Goal: Communication & Community: Ask a question

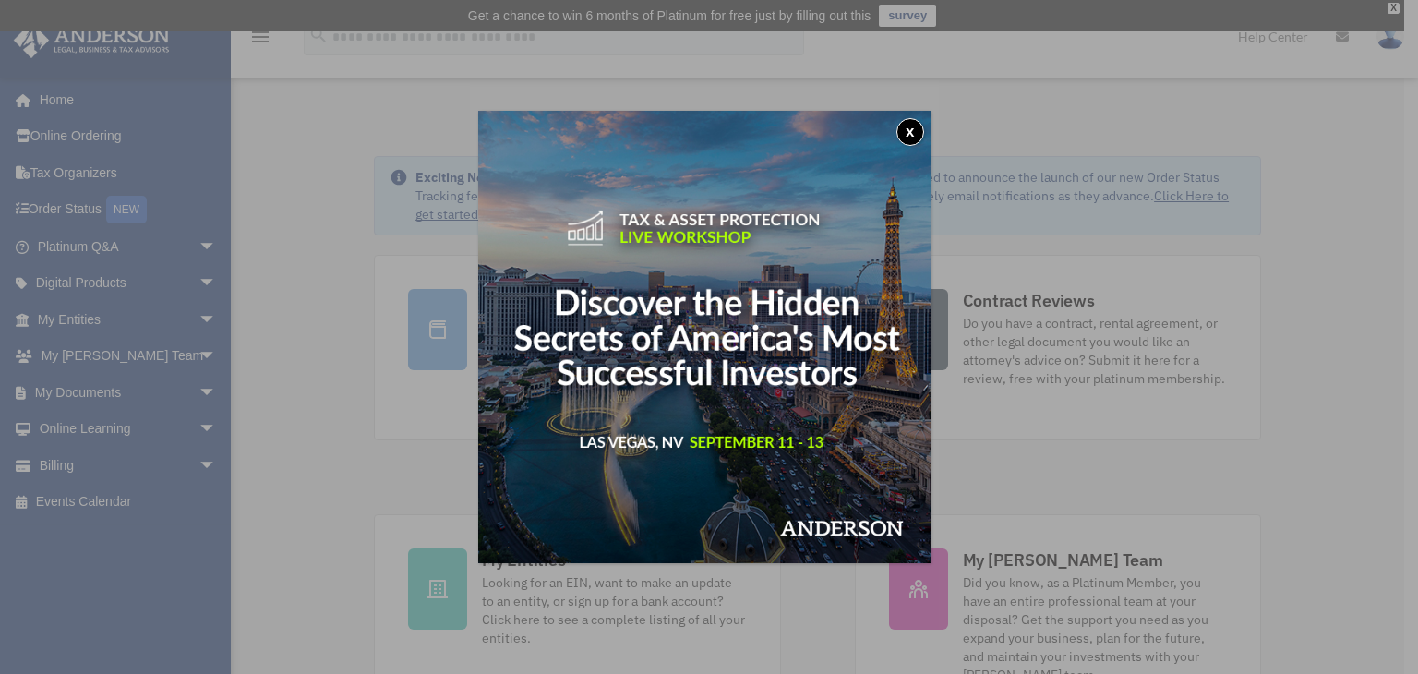
click at [919, 145] on button "x" at bounding box center [910, 132] width 28 height 28
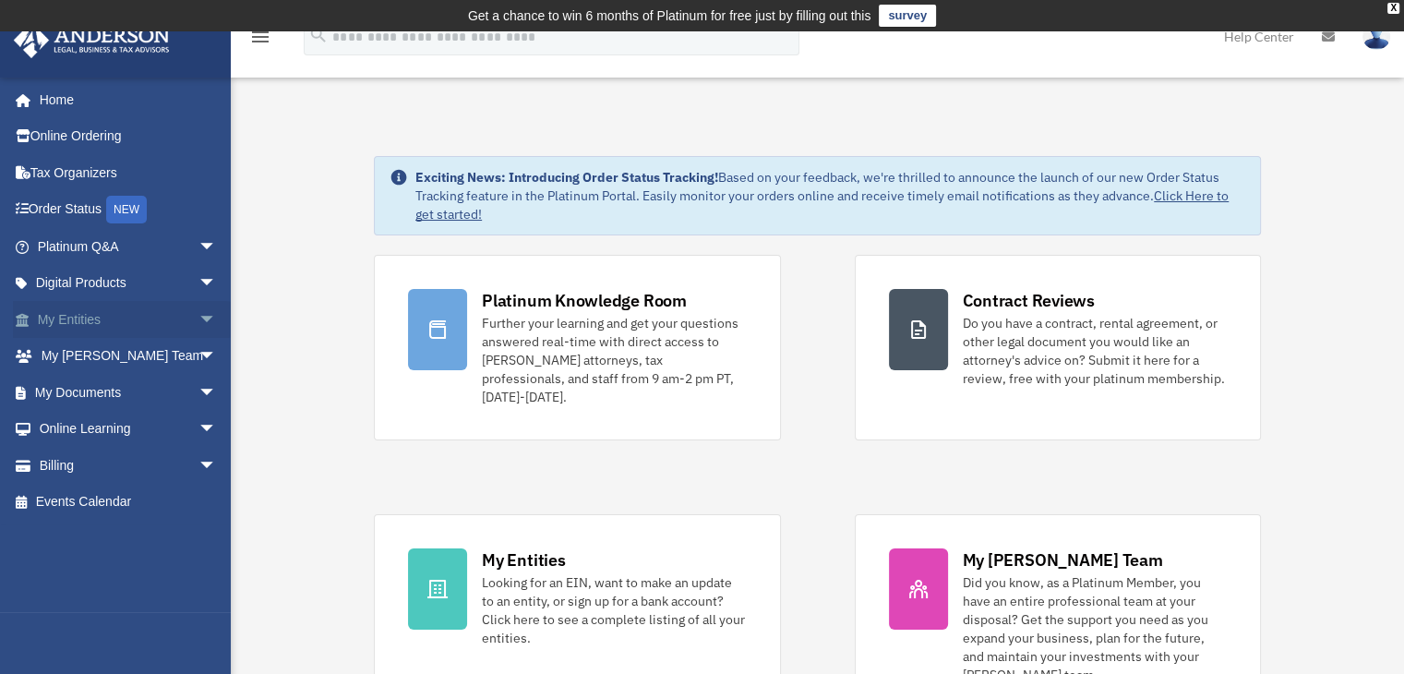
click at [82, 318] on link "My Entities arrow_drop_down" at bounding box center [129, 319] width 232 height 37
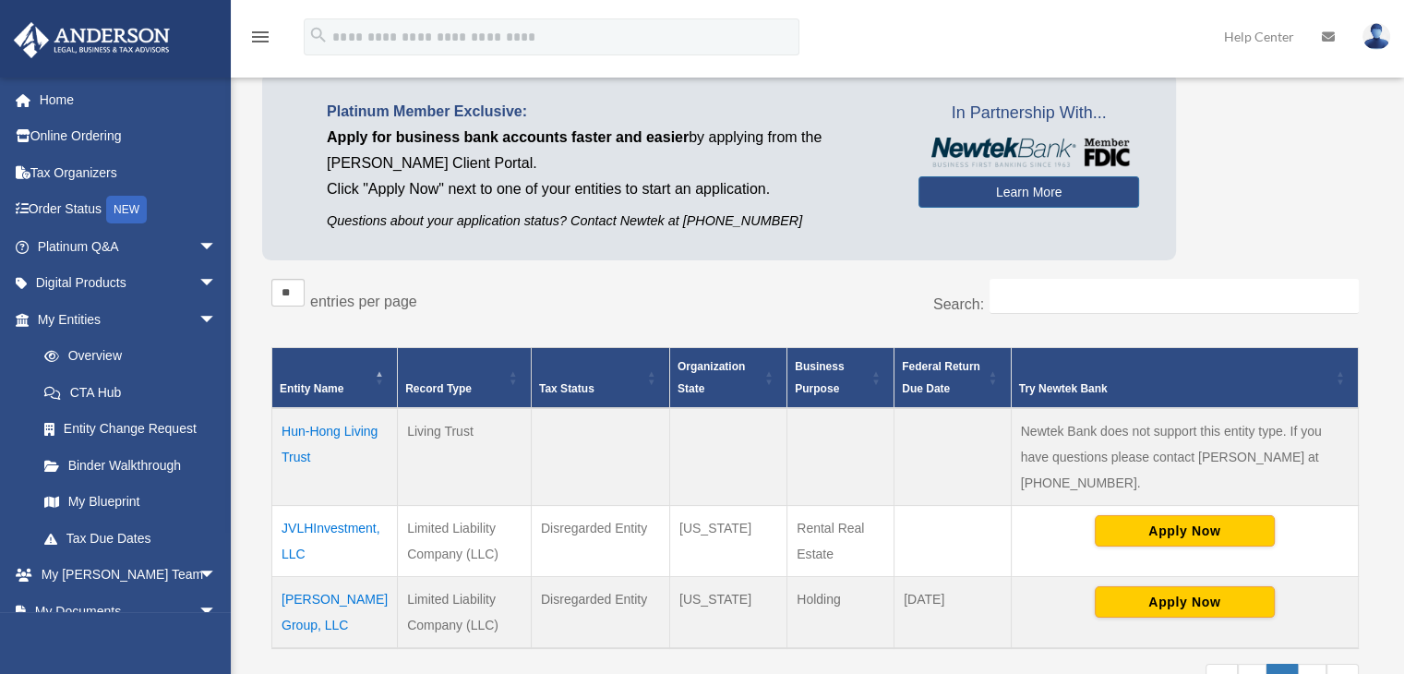
scroll to position [188, 0]
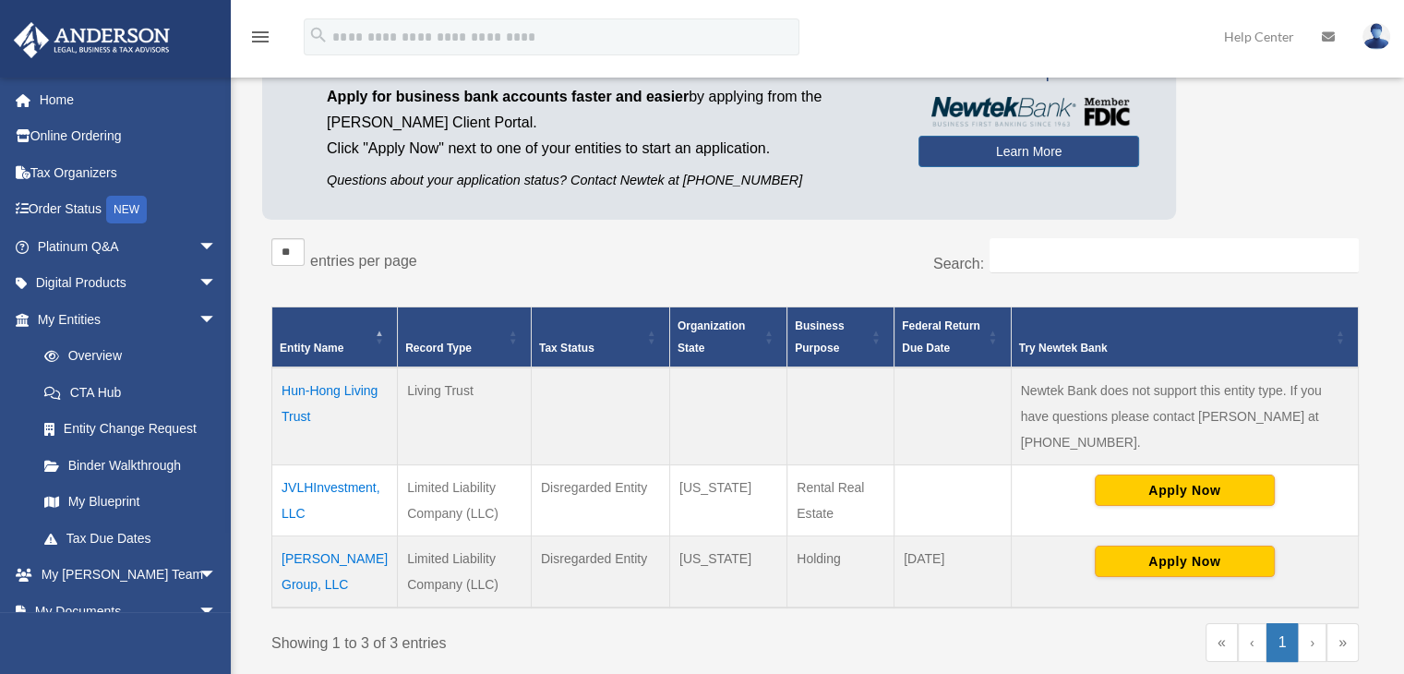
click at [326, 464] on td "JVLHInvestment, LLC" at bounding box center [335, 499] width 126 height 71
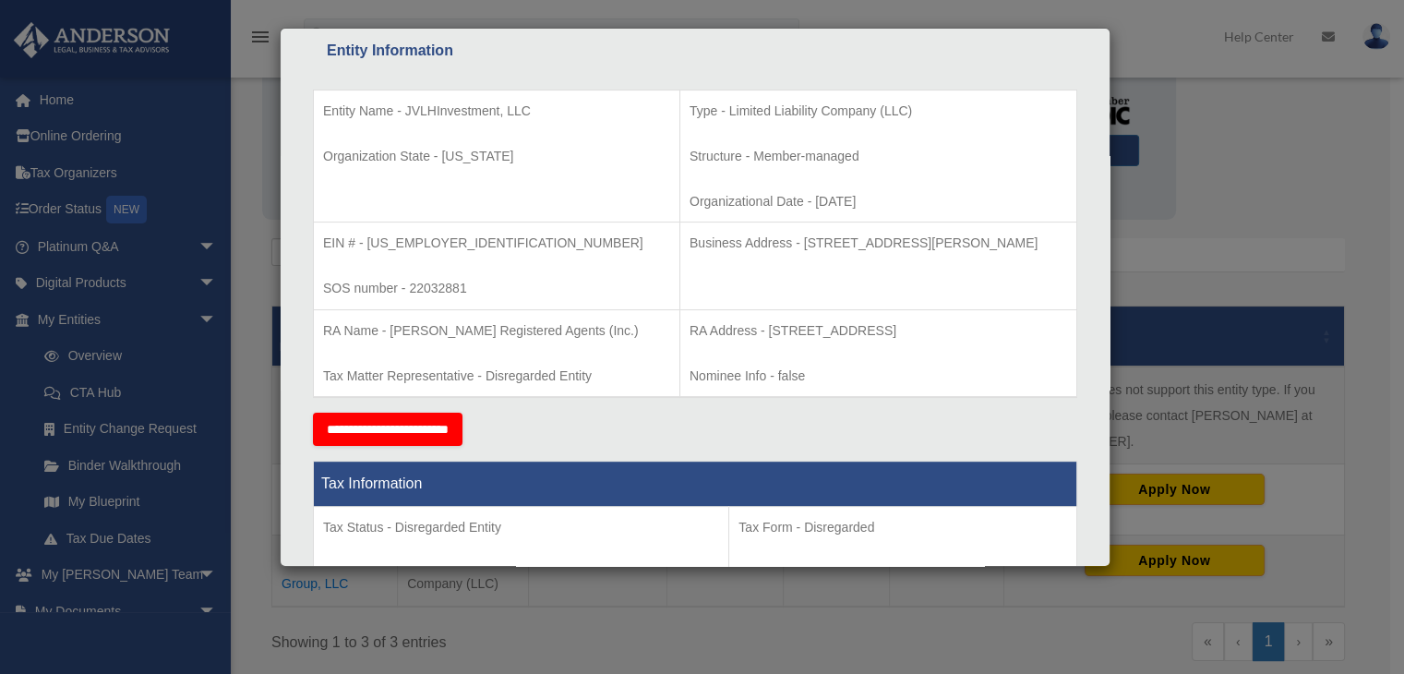
scroll to position [571, 0]
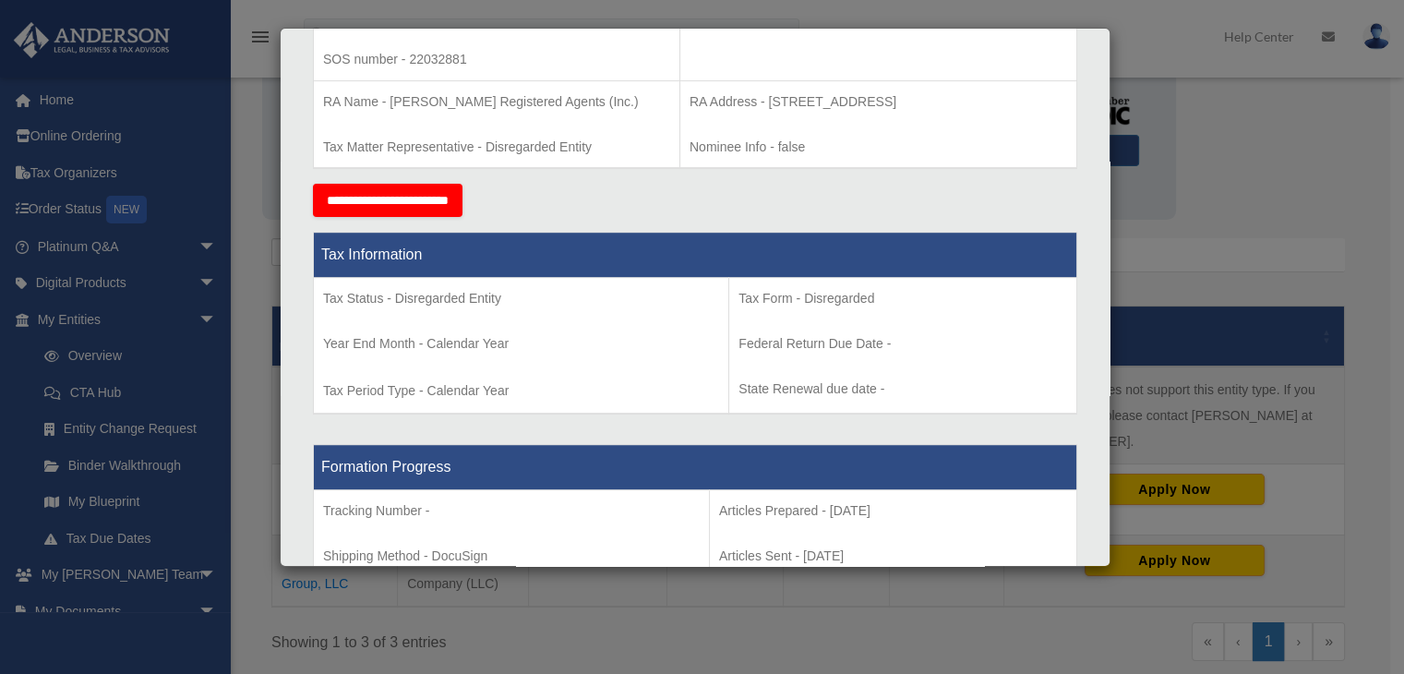
click at [249, 255] on div "Details × Articles Sent Organizational Date" at bounding box center [702, 337] width 1404 height 674
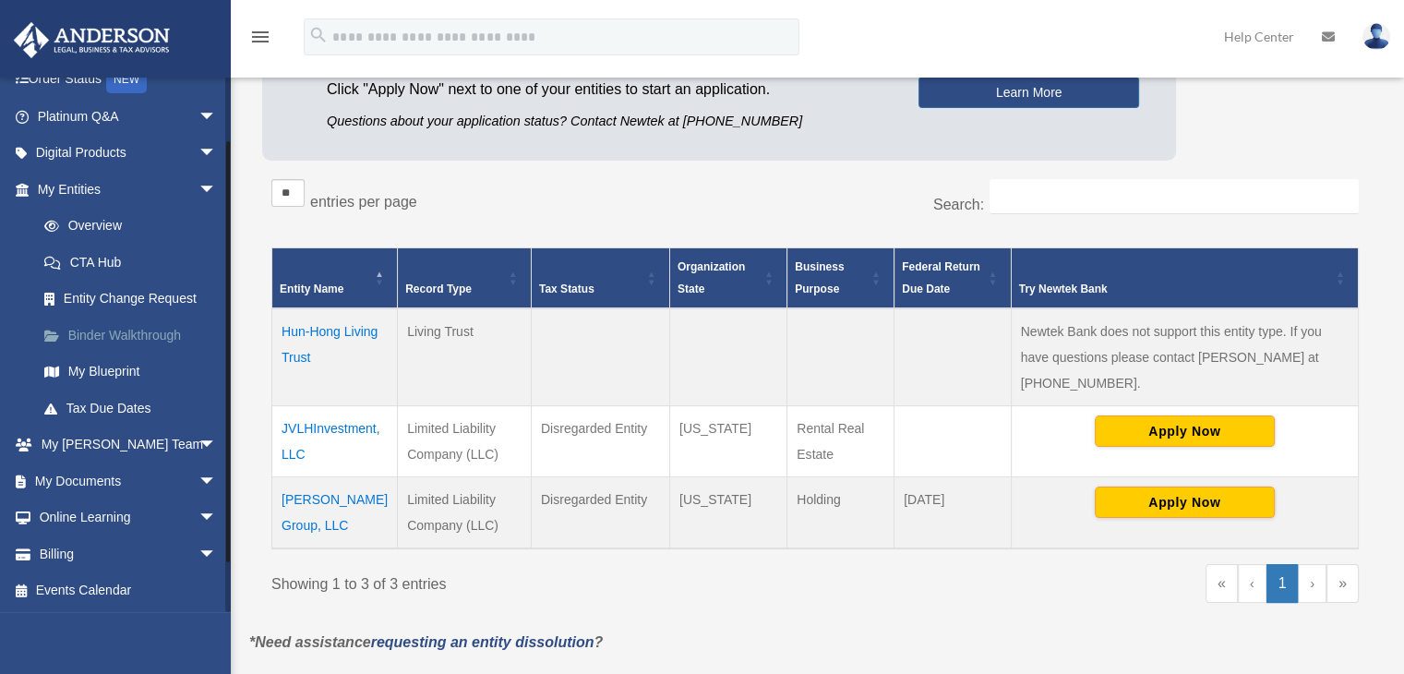
scroll to position [0, 0]
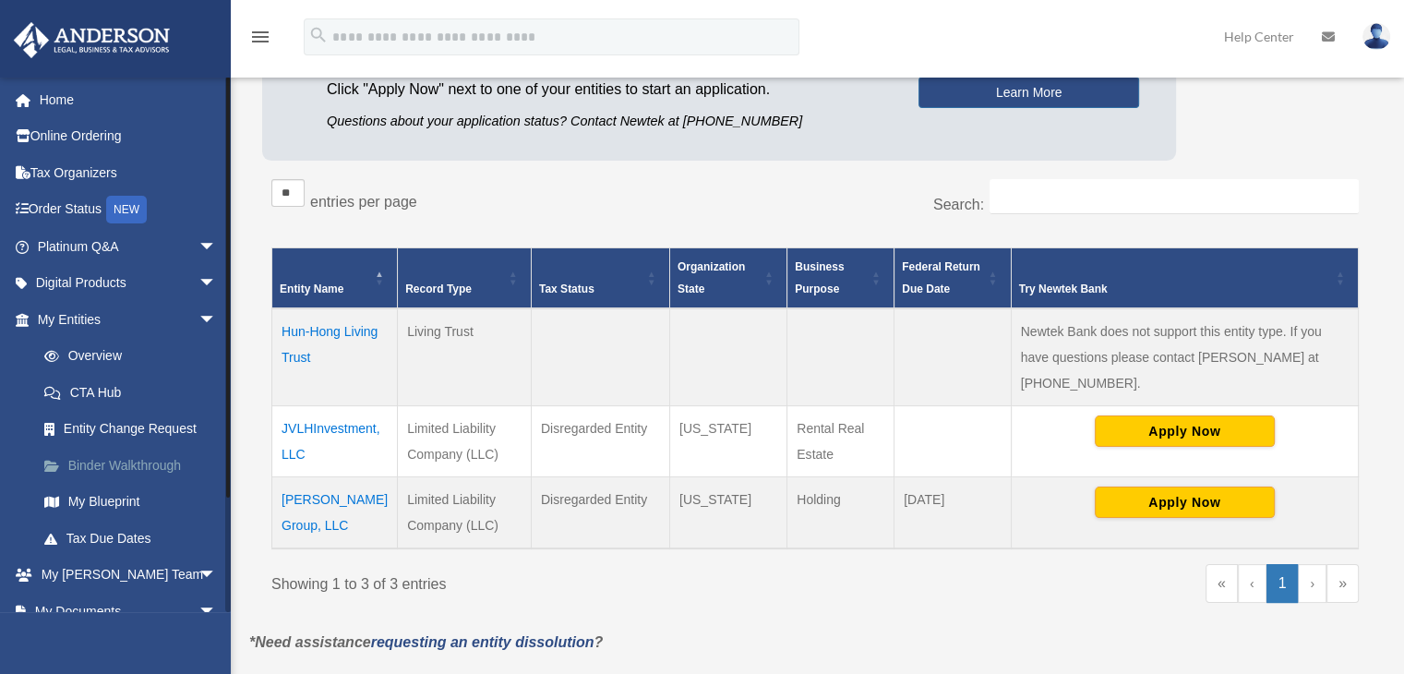
click at [113, 465] on link "Binder Walkthrough" at bounding box center [135, 465] width 219 height 37
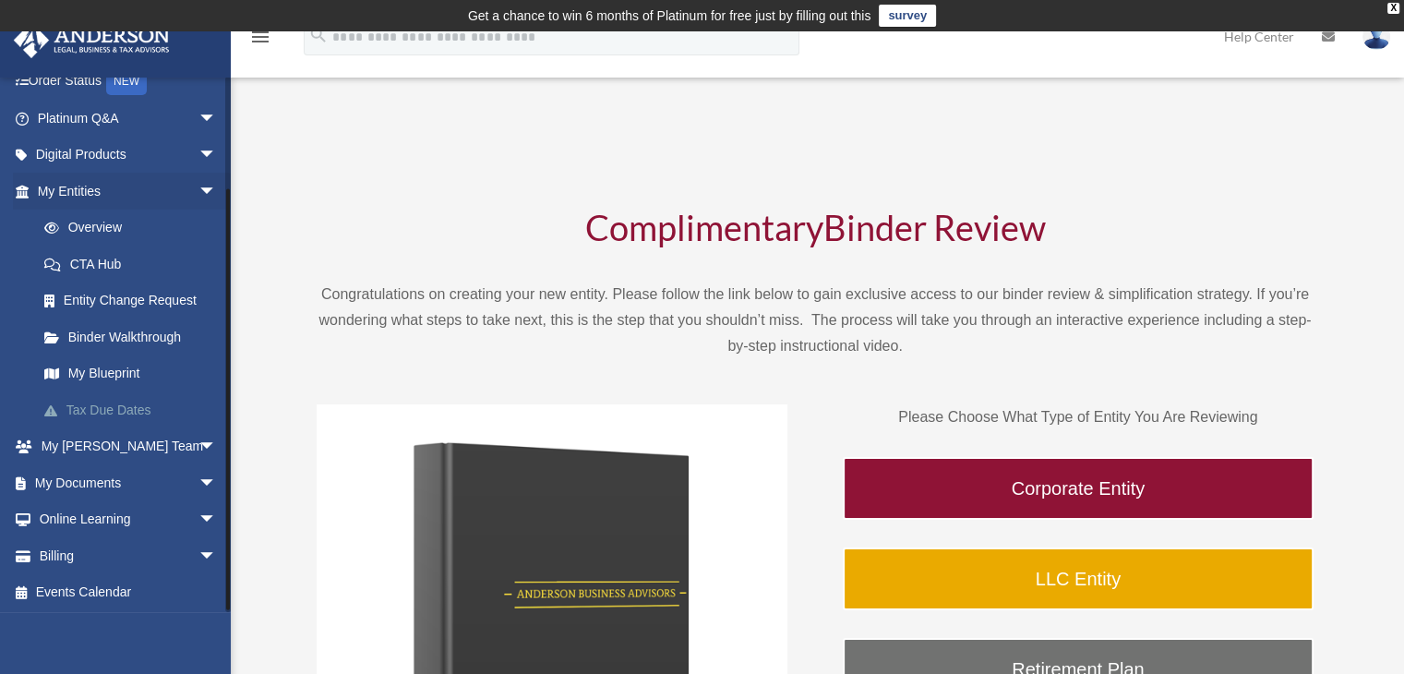
scroll to position [130, 0]
click at [85, 224] on link "Overview" at bounding box center [135, 226] width 219 height 37
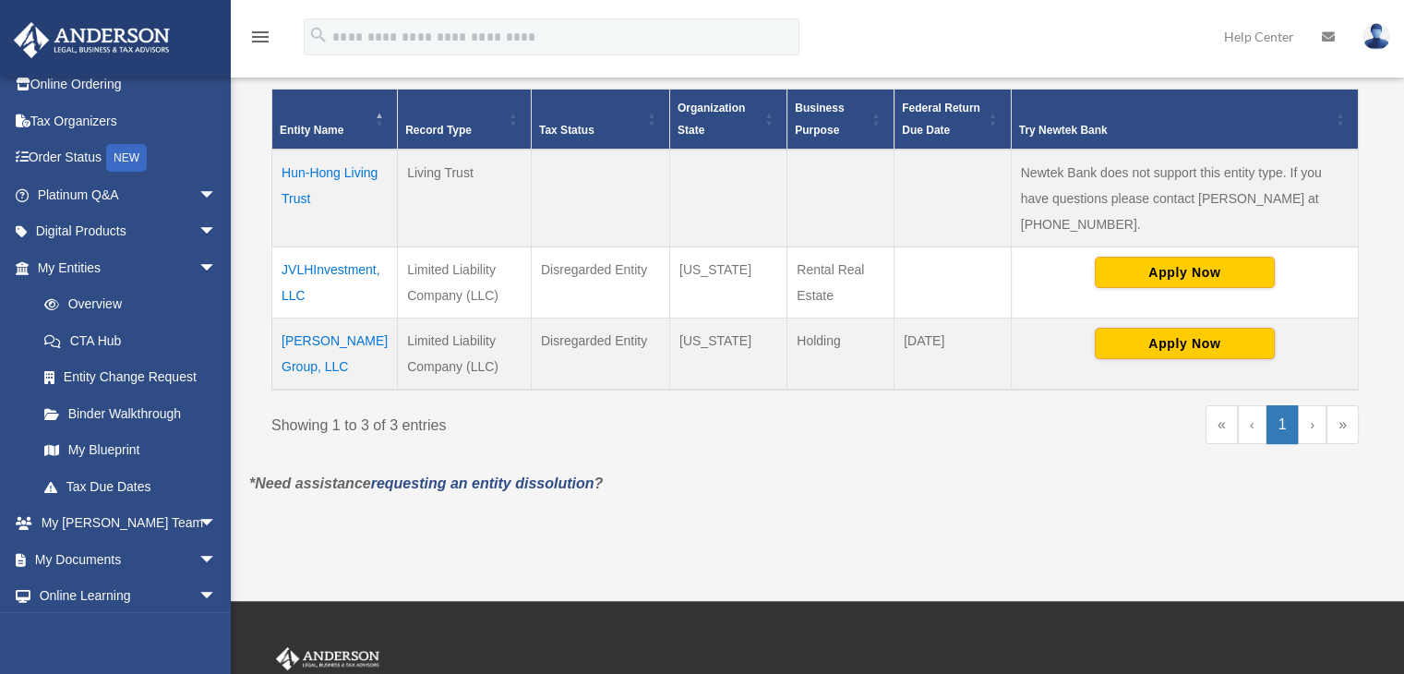
scroll to position [419, 0]
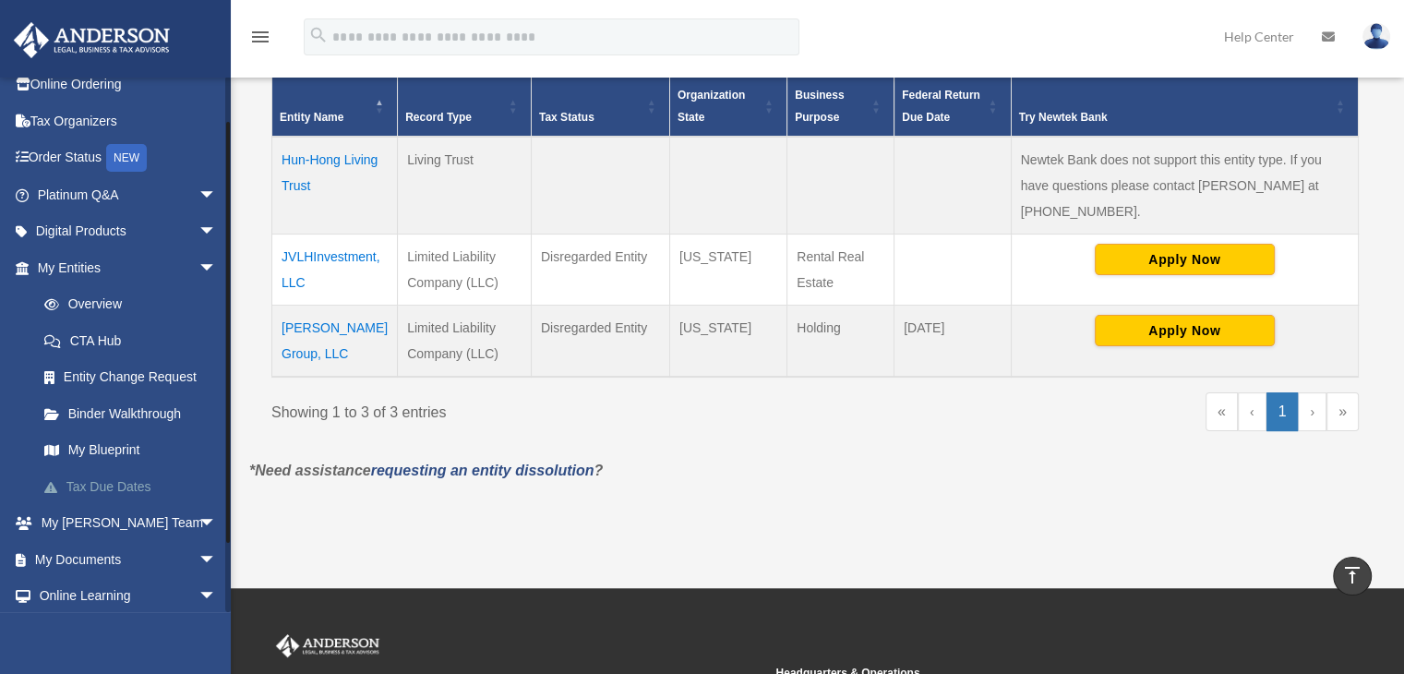
click at [118, 483] on link "Tax Due Dates" at bounding box center [135, 486] width 219 height 37
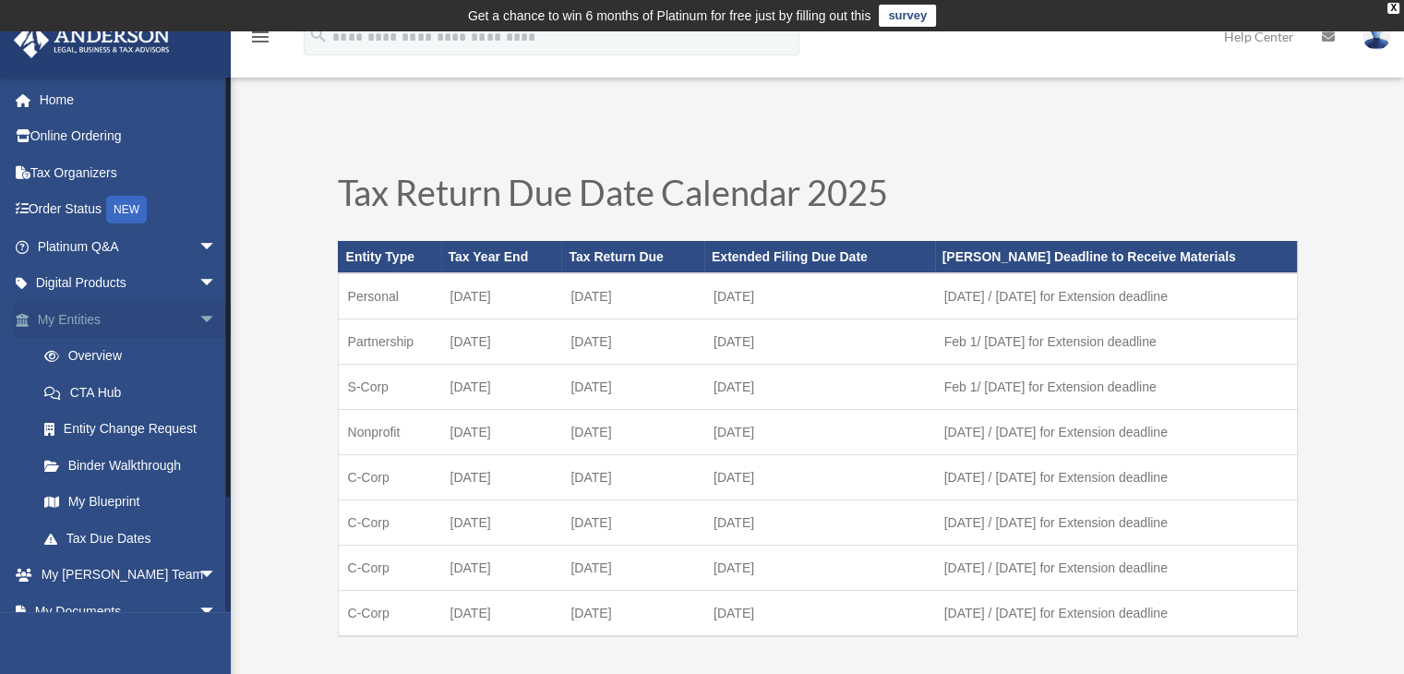
click at [139, 325] on link "My Entities arrow_drop_down" at bounding box center [129, 319] width 232 height 37
click at [128, 352] on link "Overview" at bounding box center [135, 356] width 219 height 37
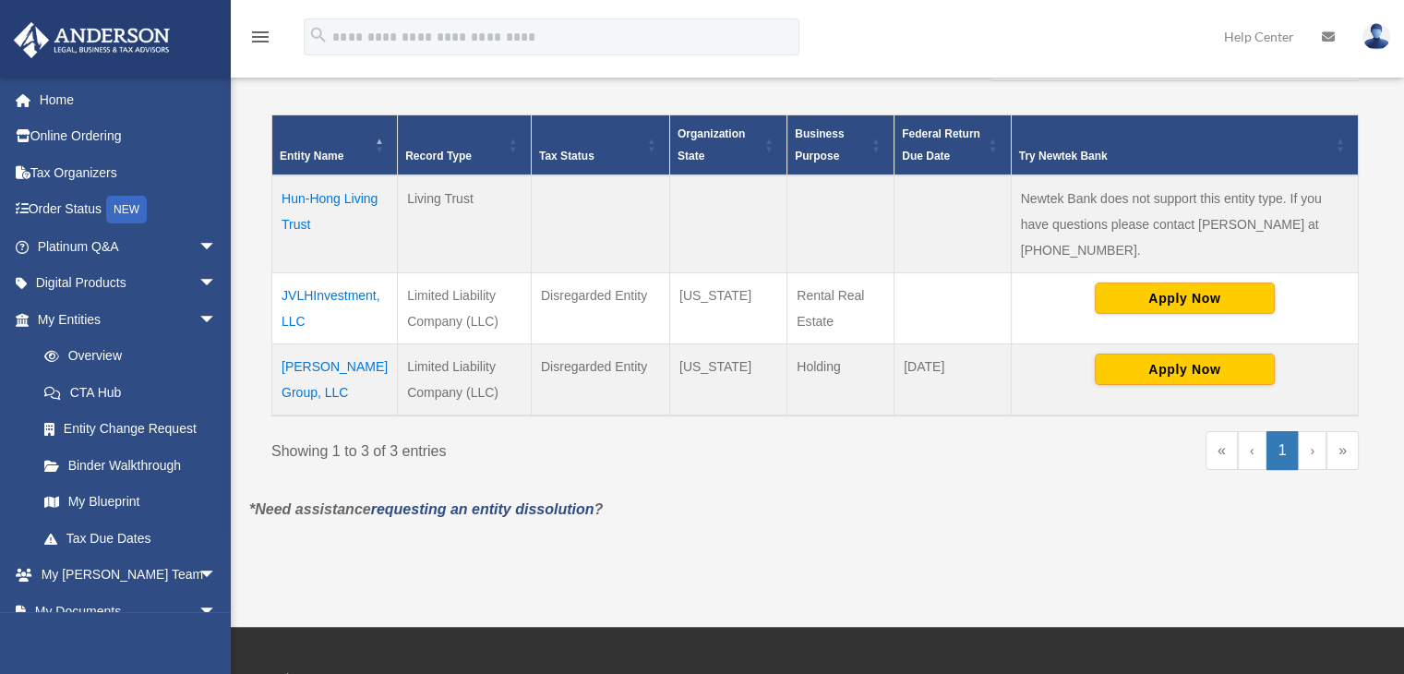
scroll to position [499, 0]
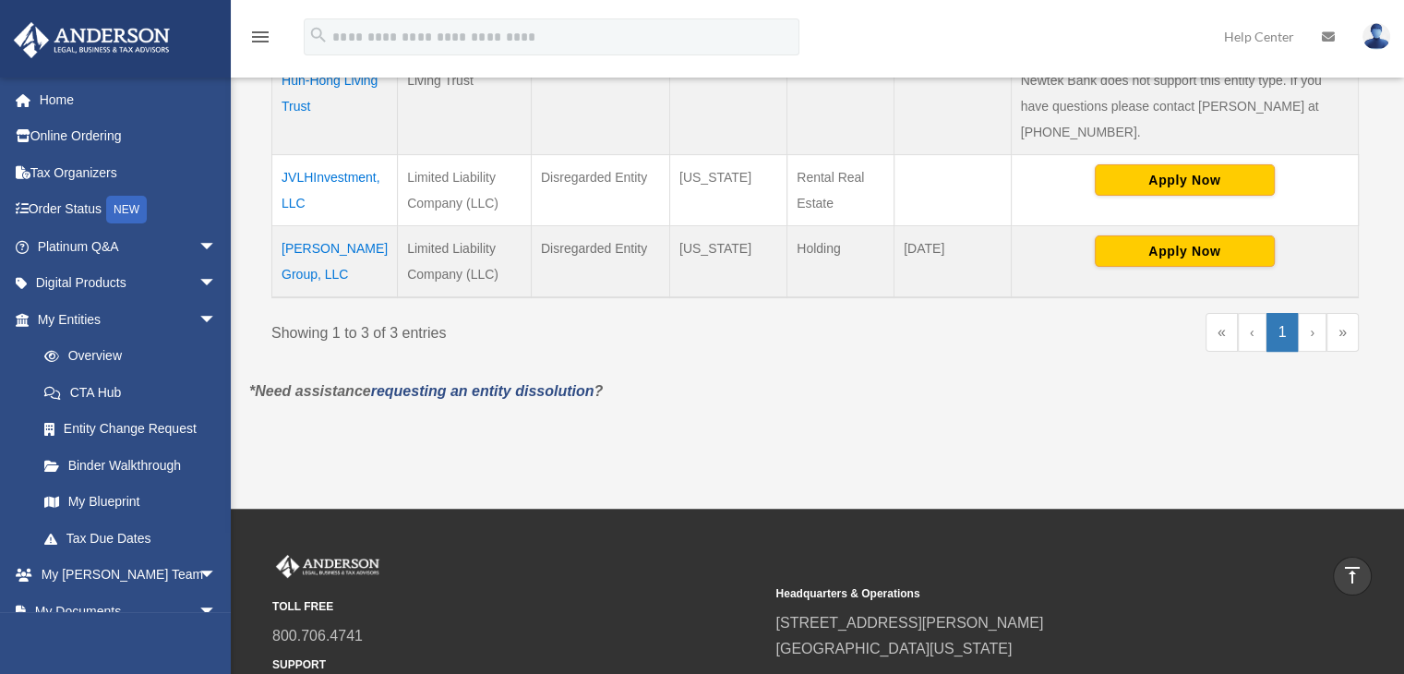
click at [309, 154] on td "JVLHInvestment, LLC" at bounding box center [335, 189] width 126 height 71
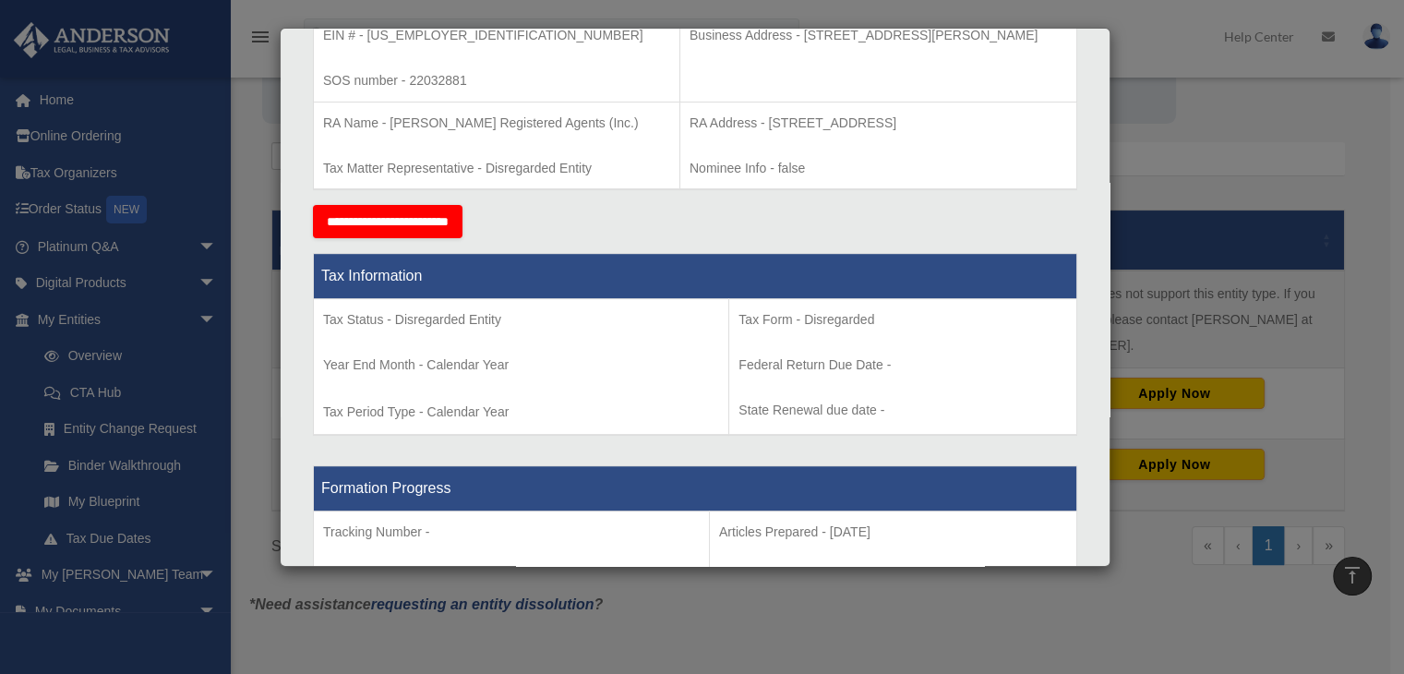
scroll to position [0, 0]
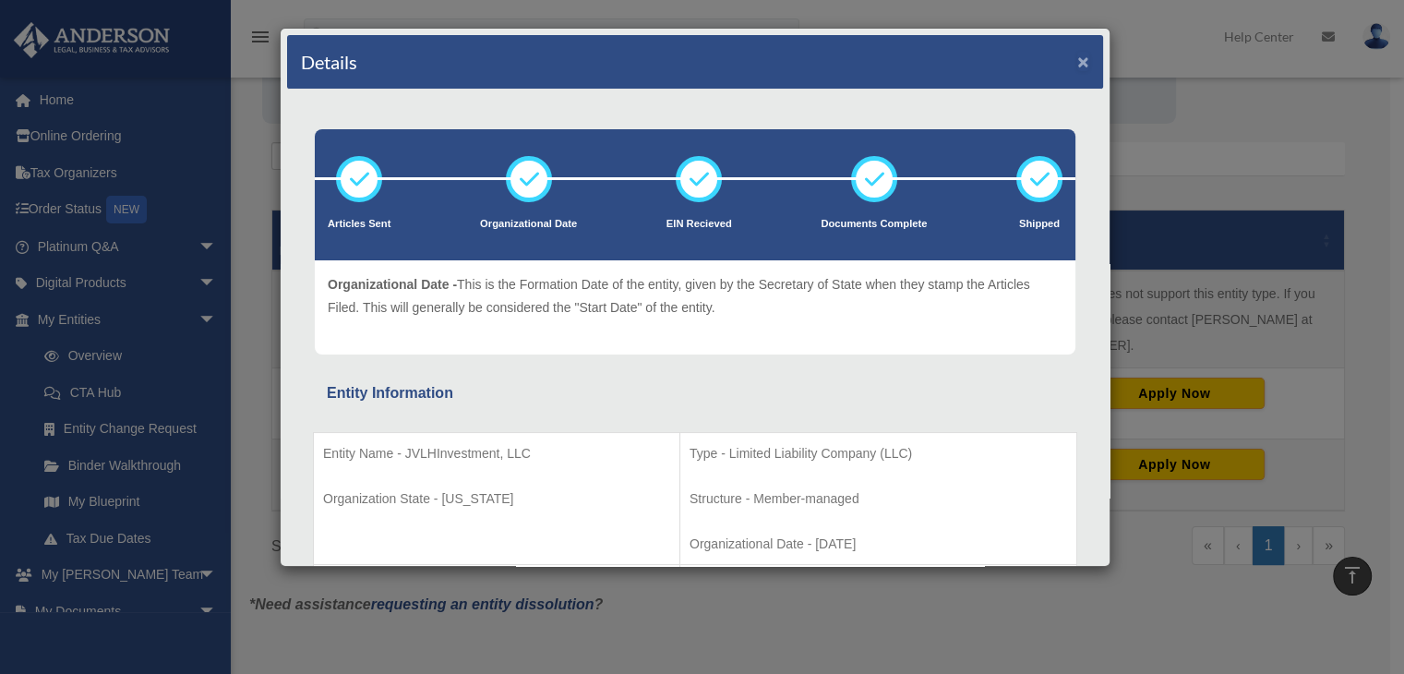
click at [1077, 64] on button "×" at bounding box center [1083, 61] width 12 height 19
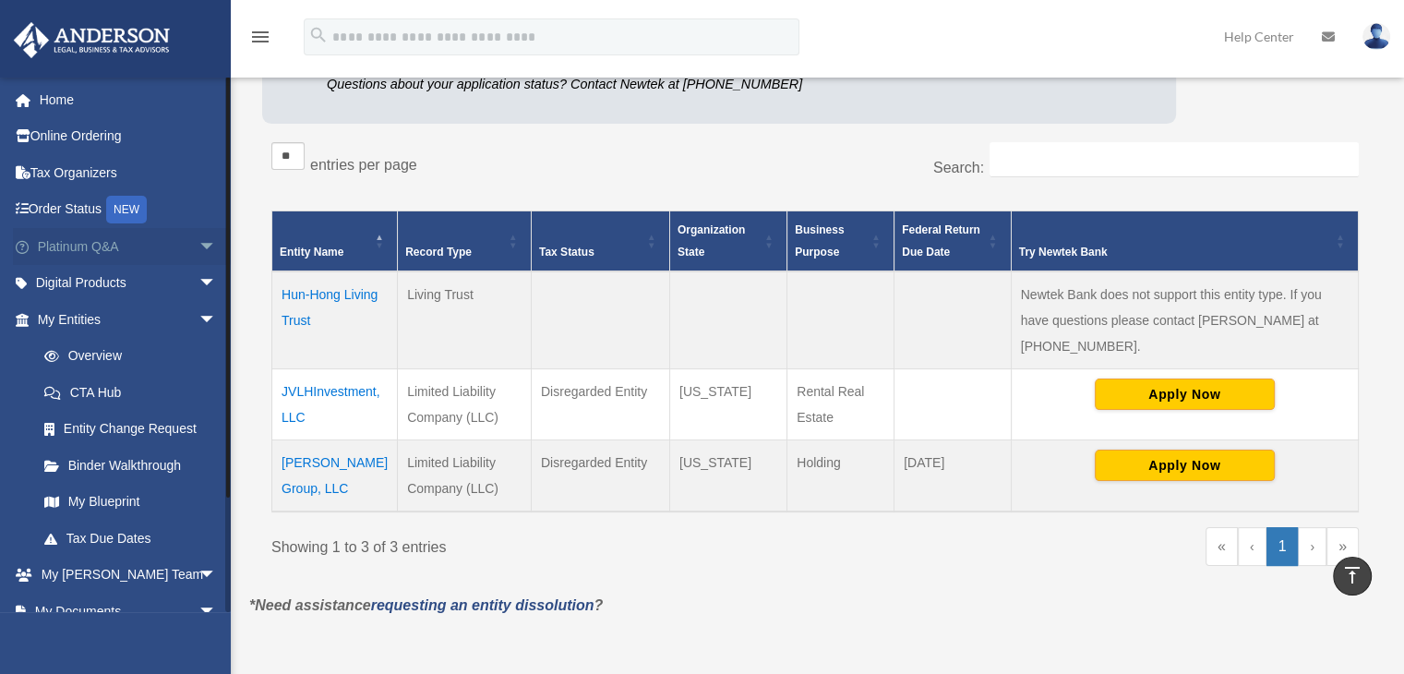
click at [126, 248] on link "Platinum Q&A arrow_drop_down" at bounding box center [129, 246] width 232 height 37
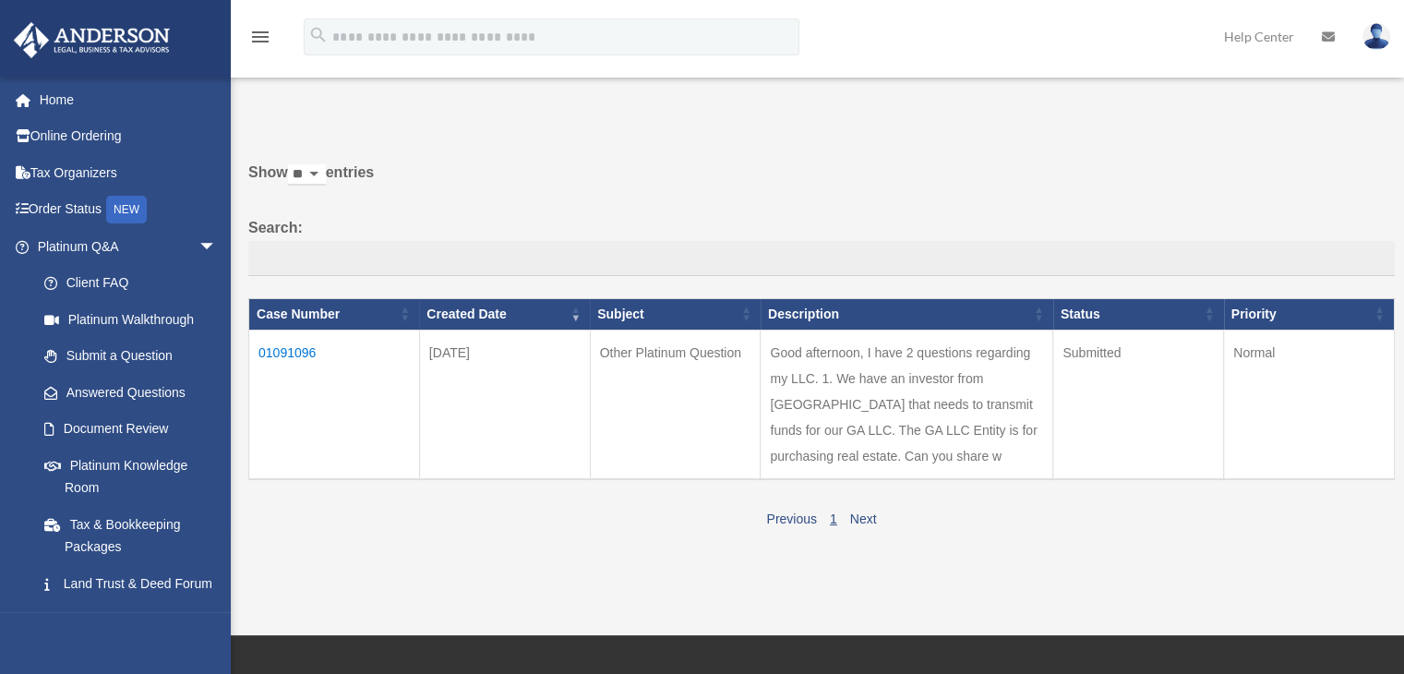
scroll to position [63, 0]
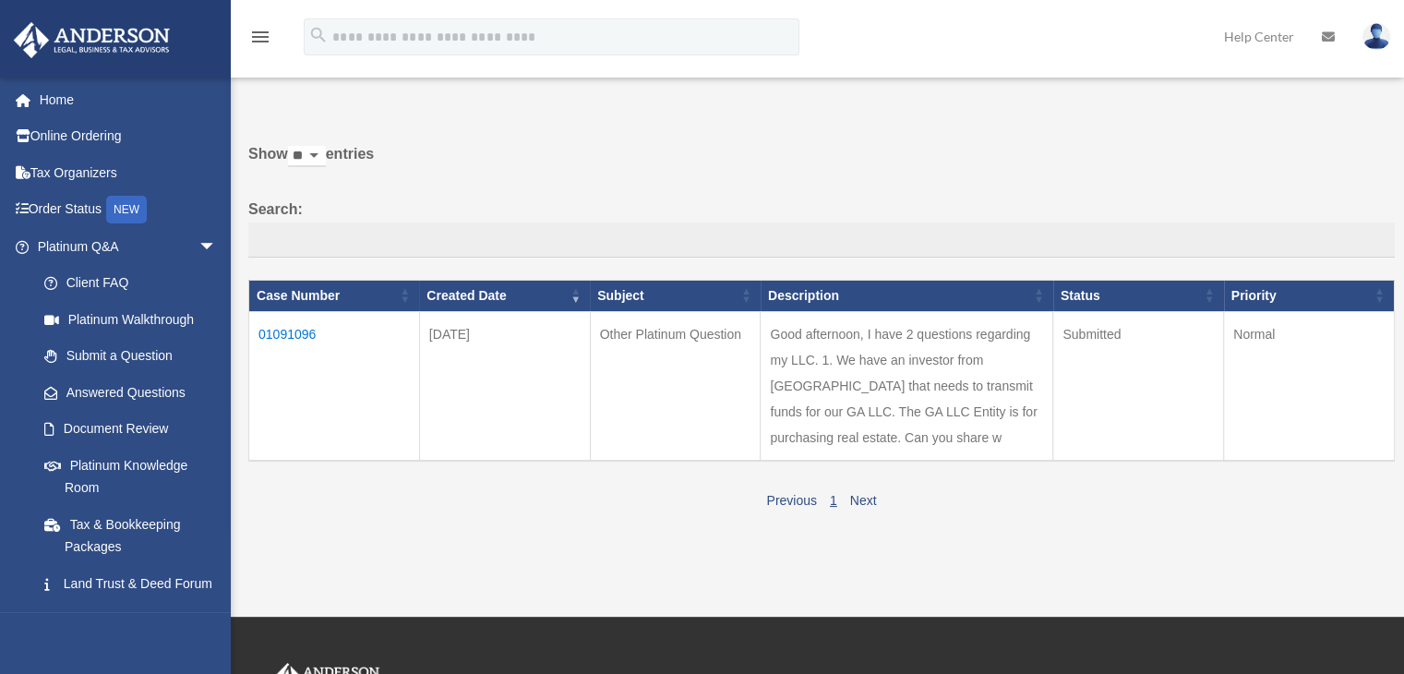
click at [291, 327] on td "01091096" at bounding box center [334, 386] width 171 height 150
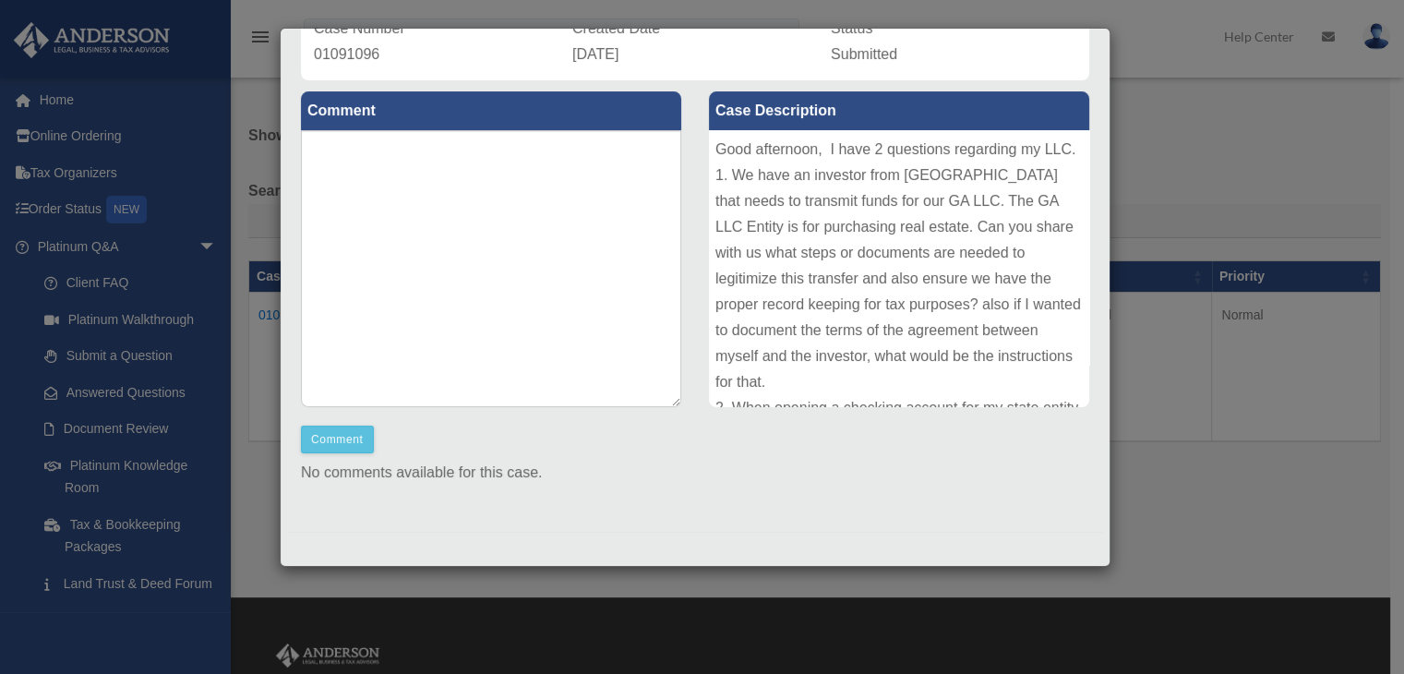
scroll to position [0, 0]
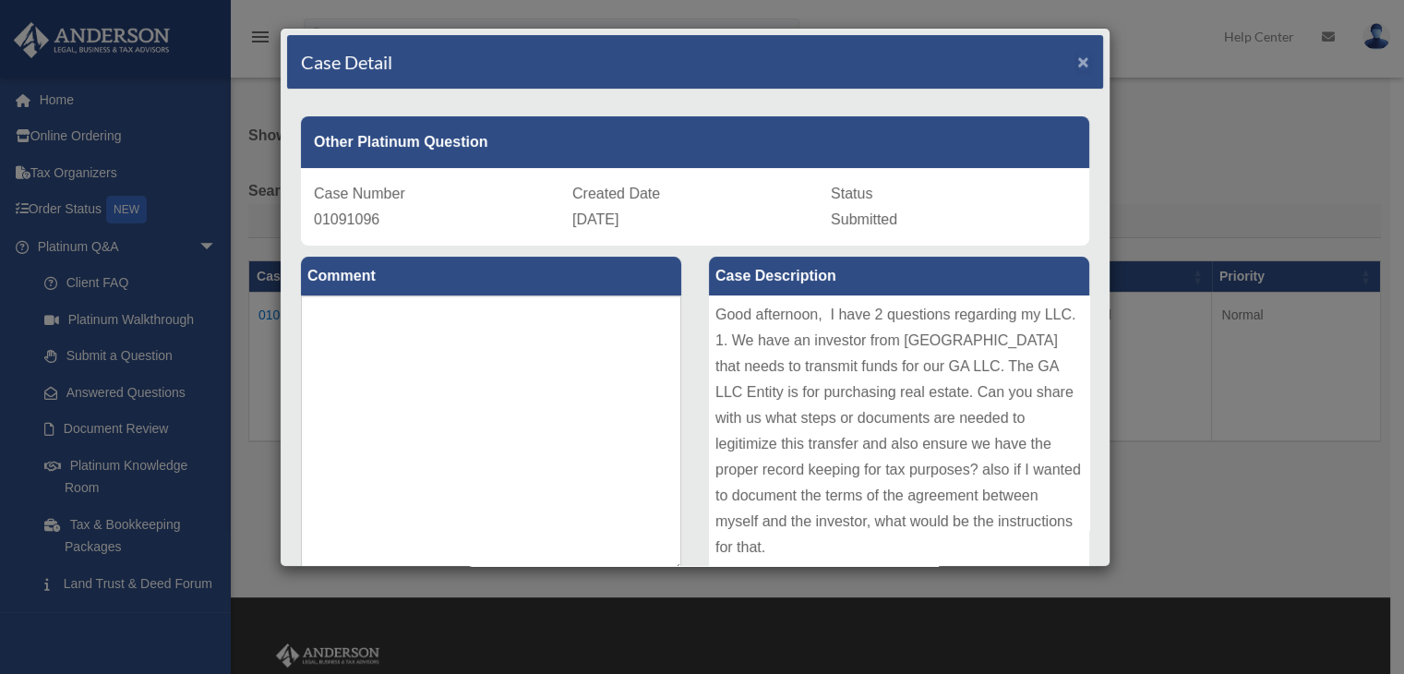
click at [1077, 56] on span "×" at bounding box center [1083, 61] width 12 height 21
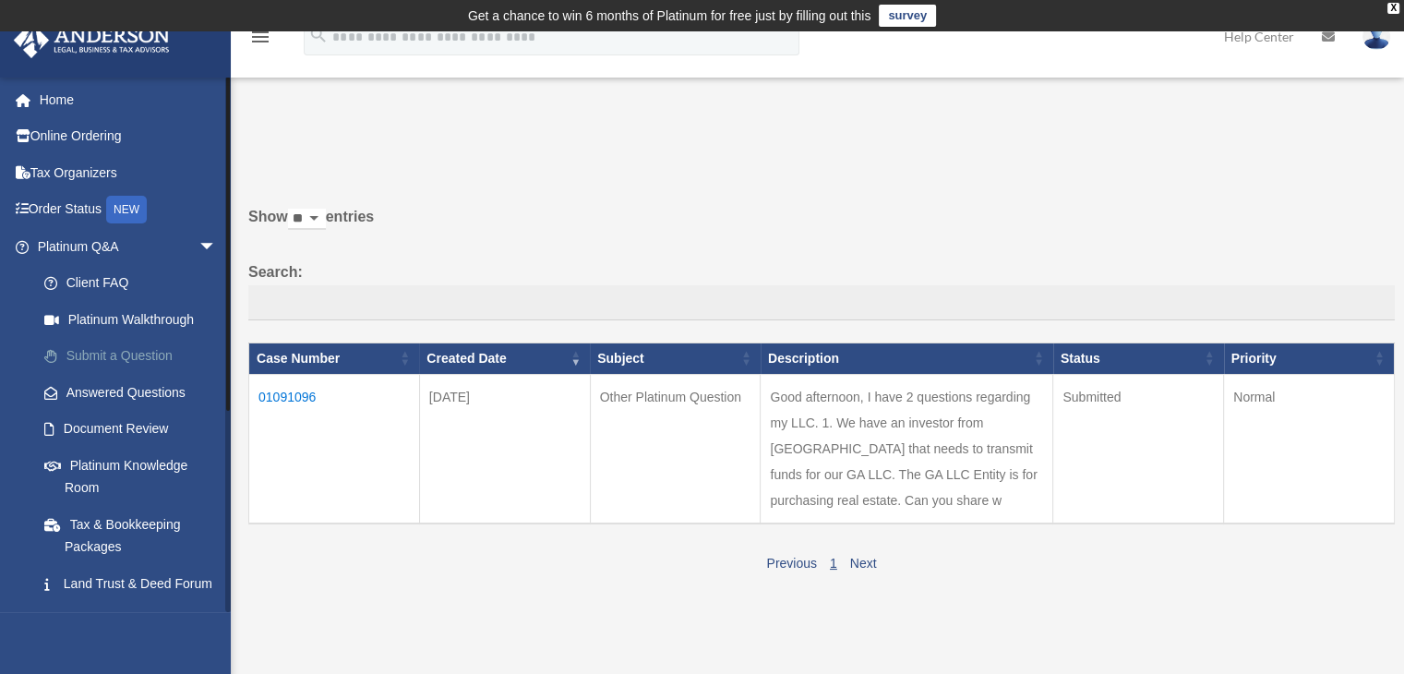
click at [111, 351] on link "Submit a Question" at bounding box center [135, 356] width 219 height 37
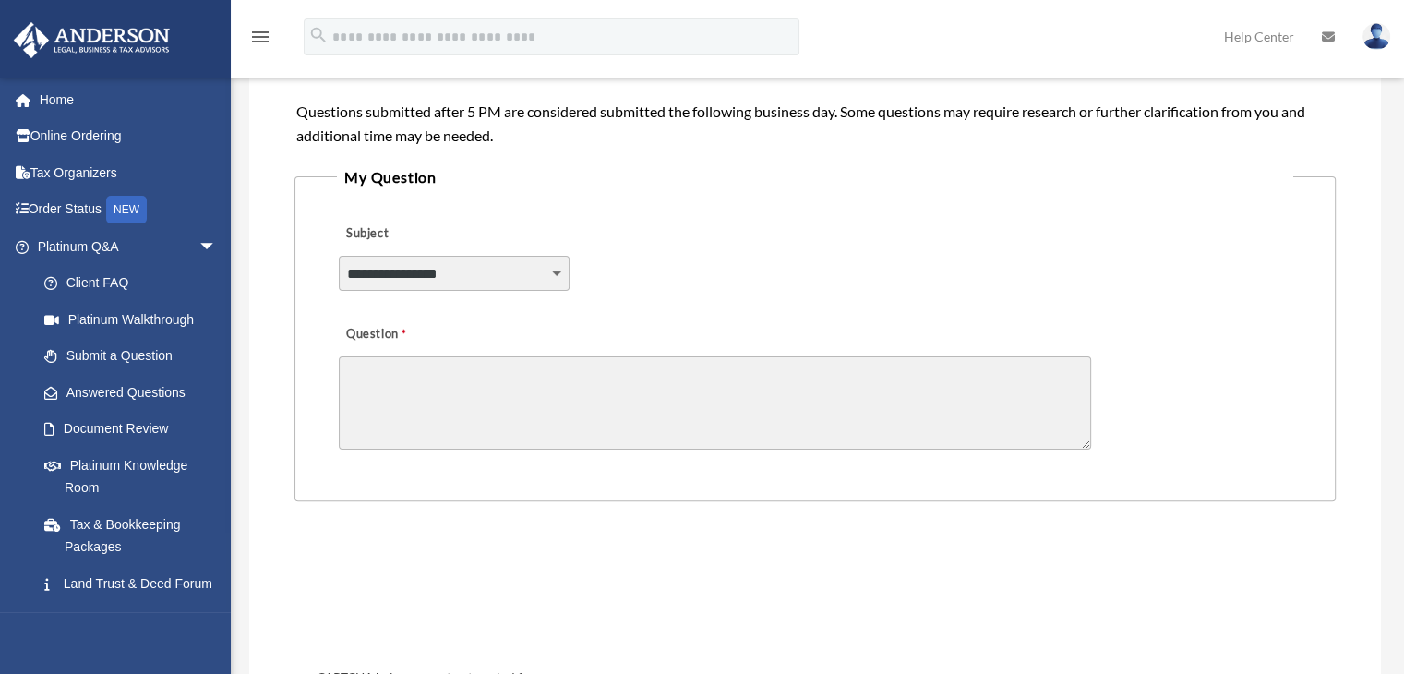
scroll to position [400, 0]
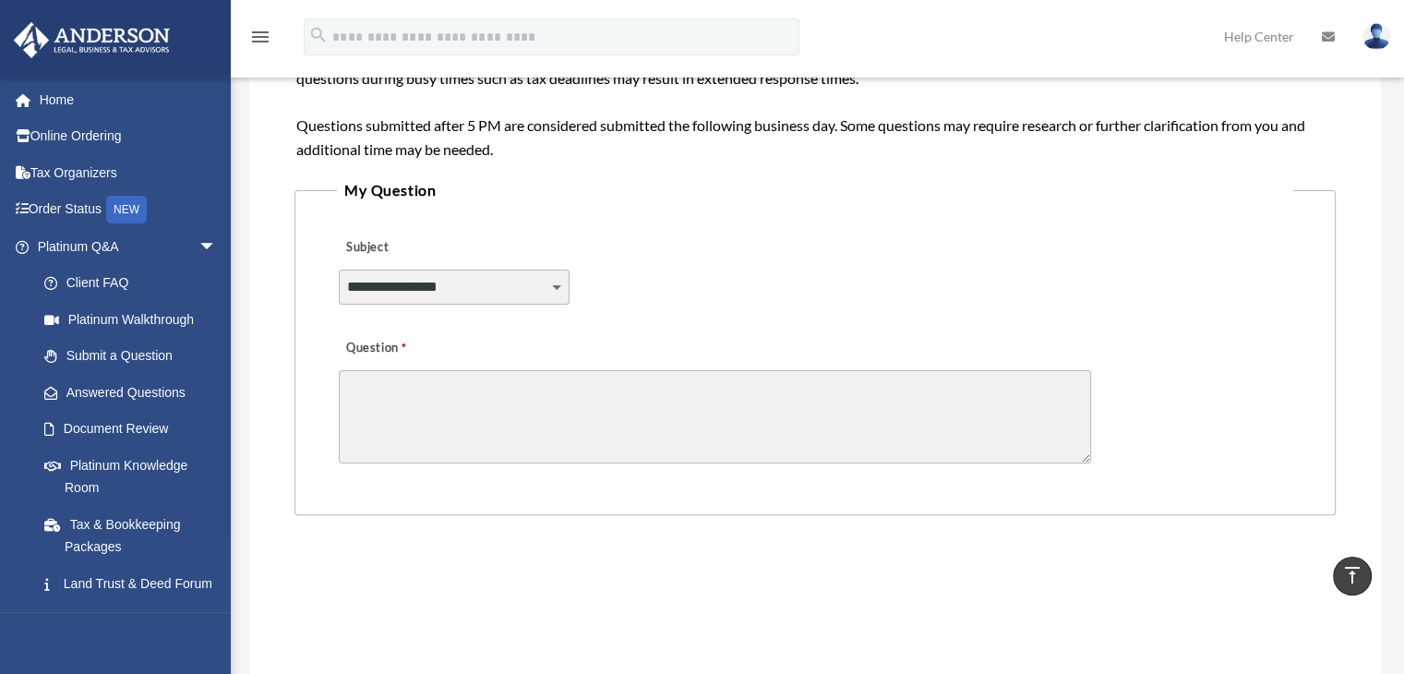
click at [462, 292] on select "**********" at bounding box center [454, 287] width 231 height 35
click at [499, 179] on legend "My Question" at bounding box center [815, 190] width 956 height 26
click at [107, 282] on link "Client FAQ" at bounding box center [135, 283] width 219 height 37
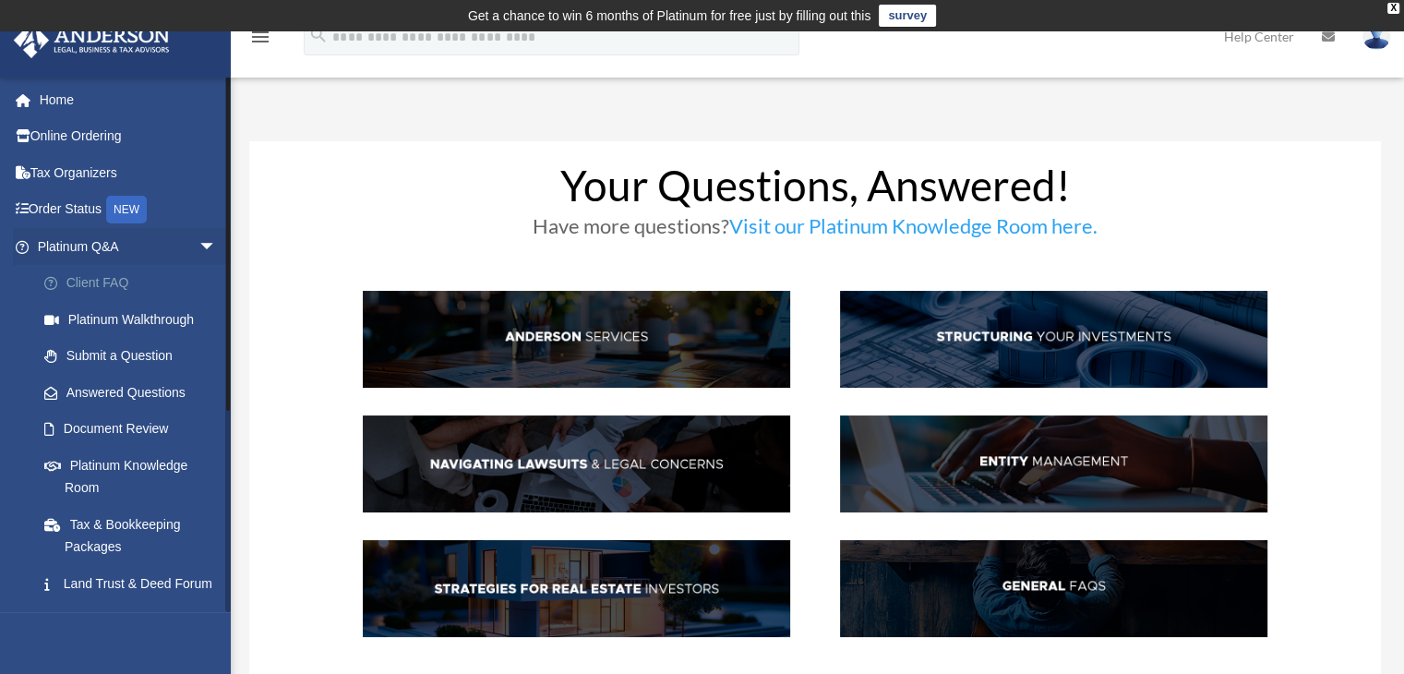
click at [111, 276] on link "Client FAQ" at bounding box center [135, 283] width 219 height 37
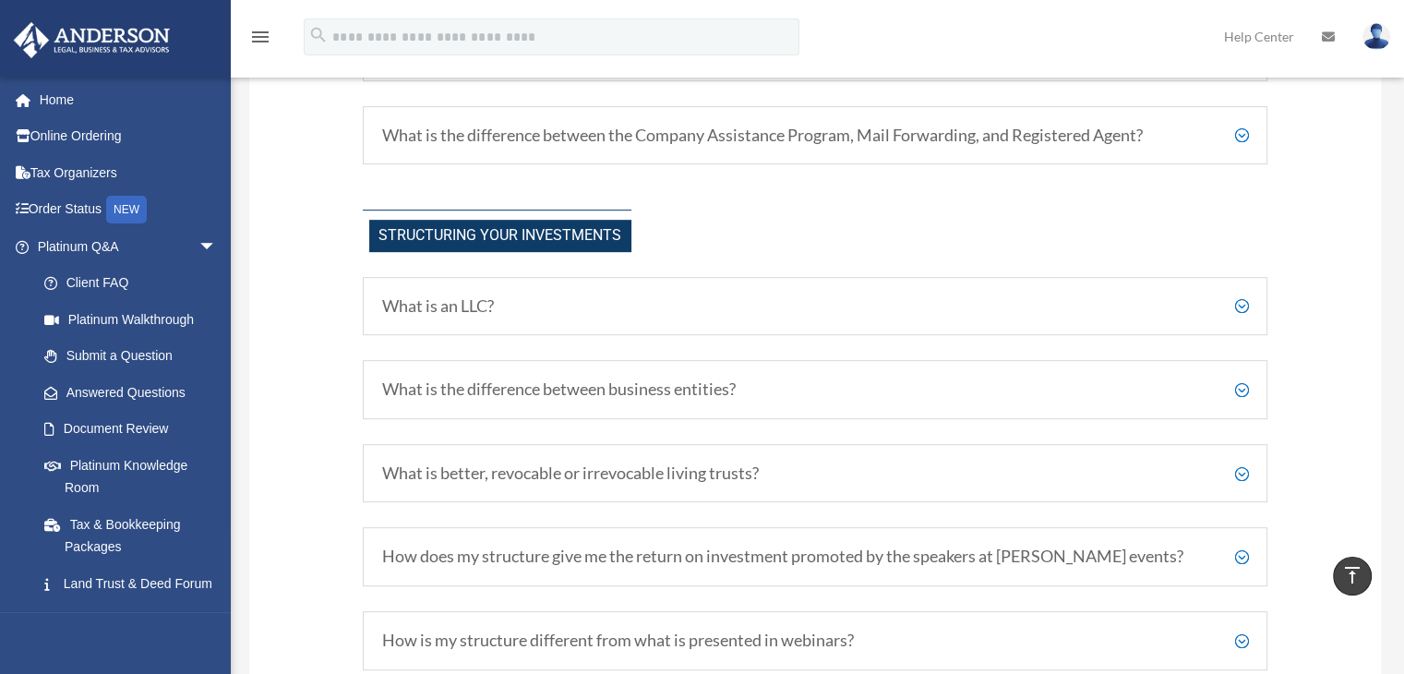
scroll to position [877, 0]
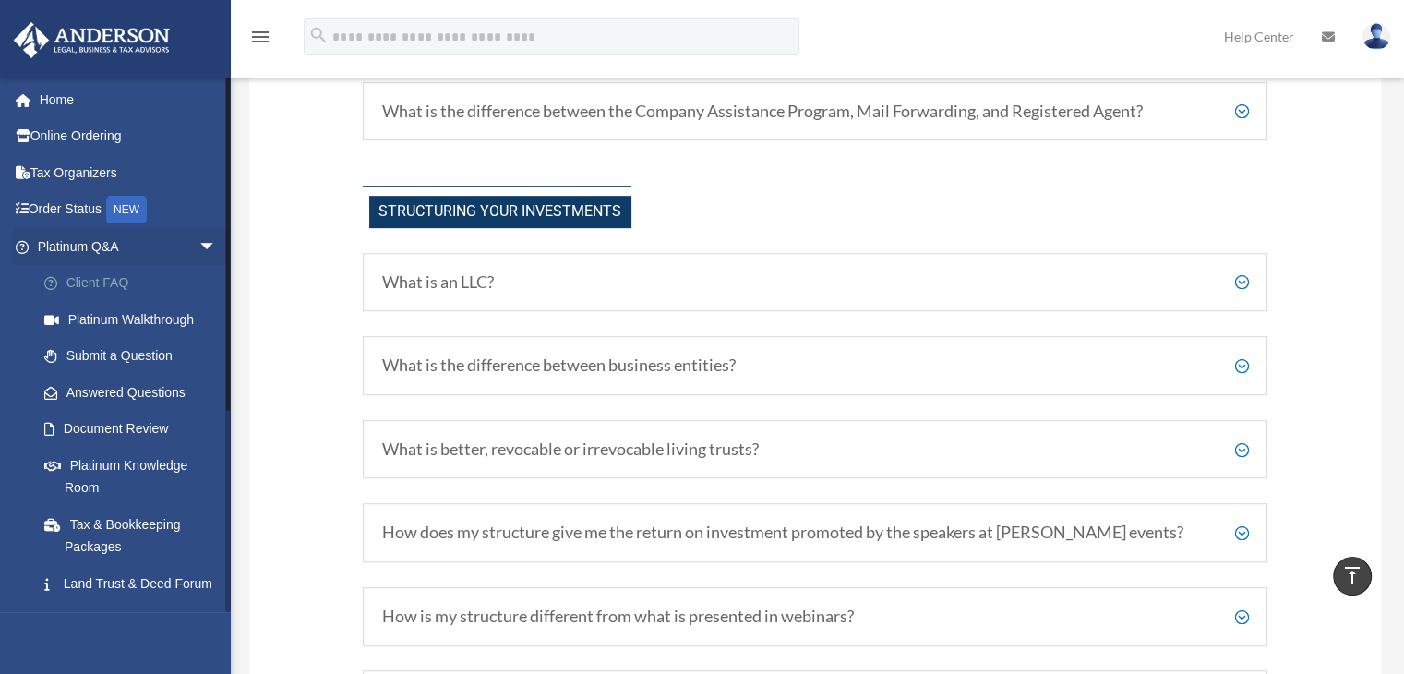
click at [114, 282] on link "Client FAQ" at bounding box center [135, 283] width 219 height 37
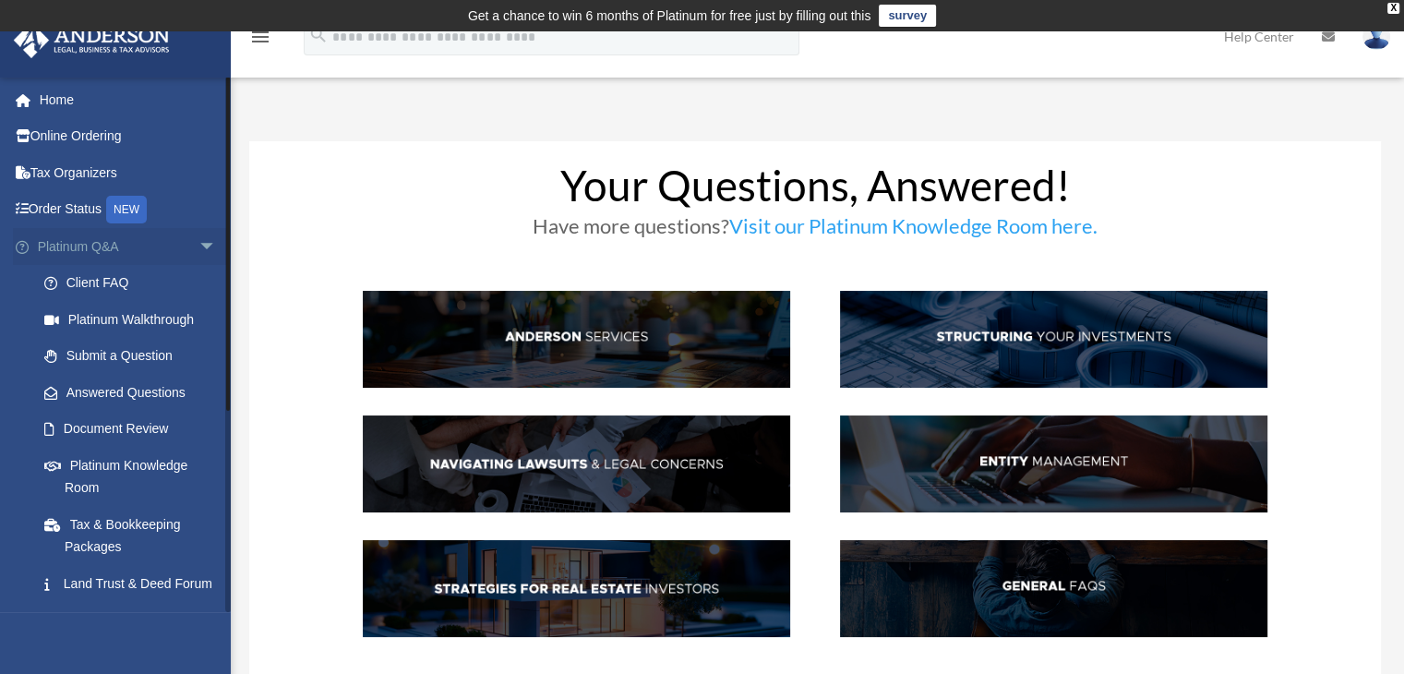
click at [74, 245] on link "Platinum Q&A arrow_drop_down" at bounding box center [129, 246] width 232 height 37
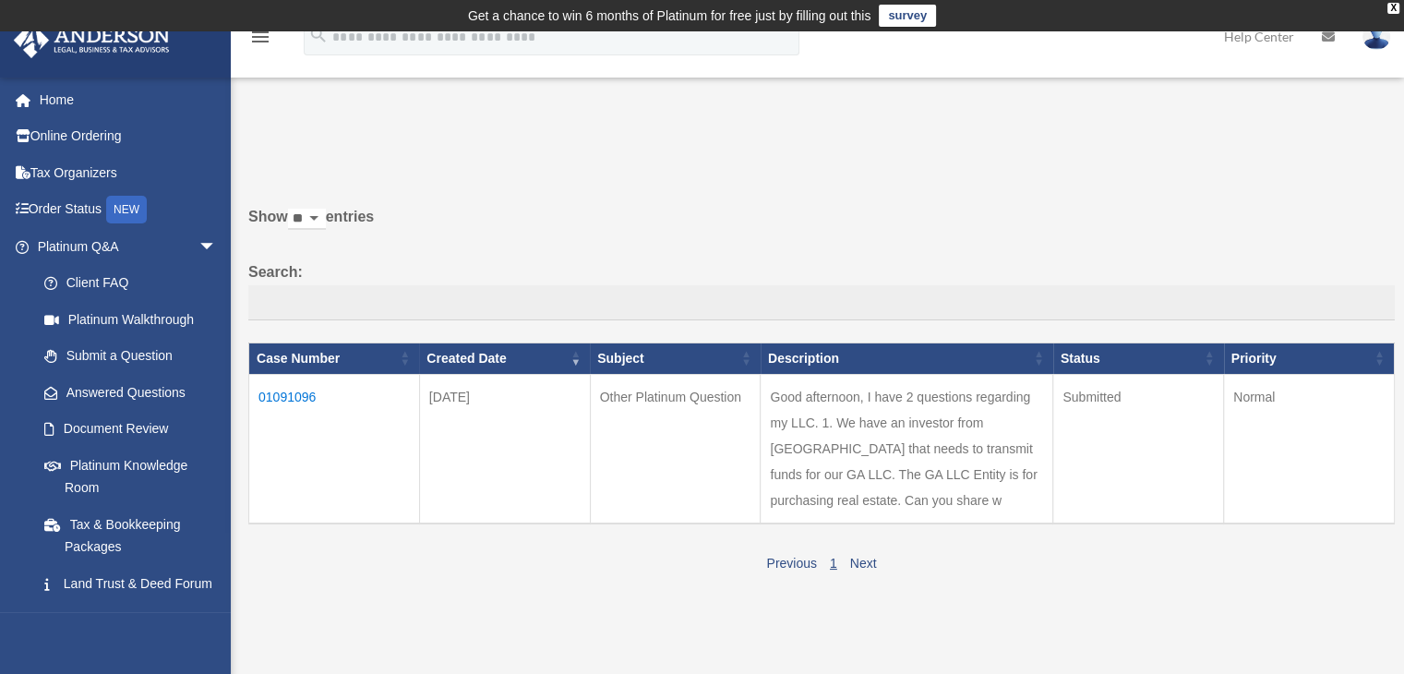
click at [712, 393] on td "Other Platinum Question" at bounding box center [675, 449] width 171 height 150
click at [103, 250] on link "Platinum Q&A arrow_drop_down" at bounding box center [129, 246] width 232 height 37
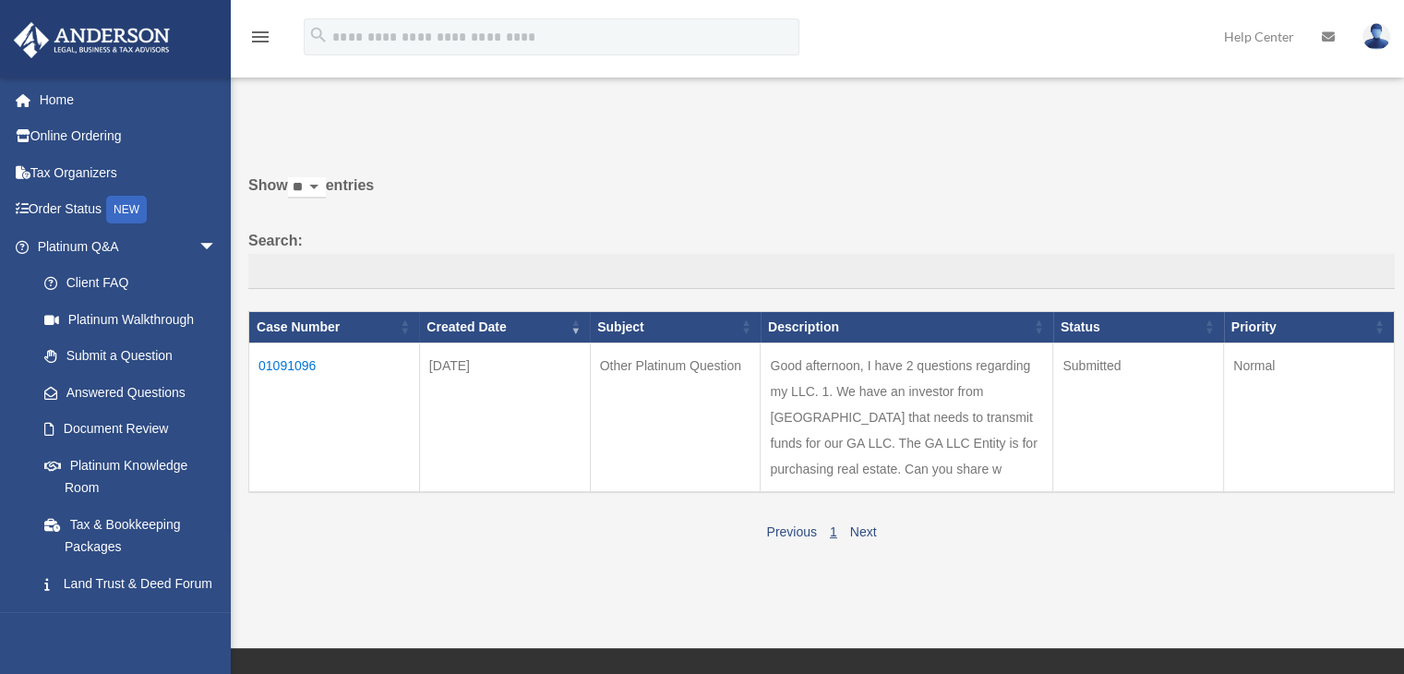
click at [120, 285] on link "Client FAQ" at bounding box center [131, 283] width 210 height 37
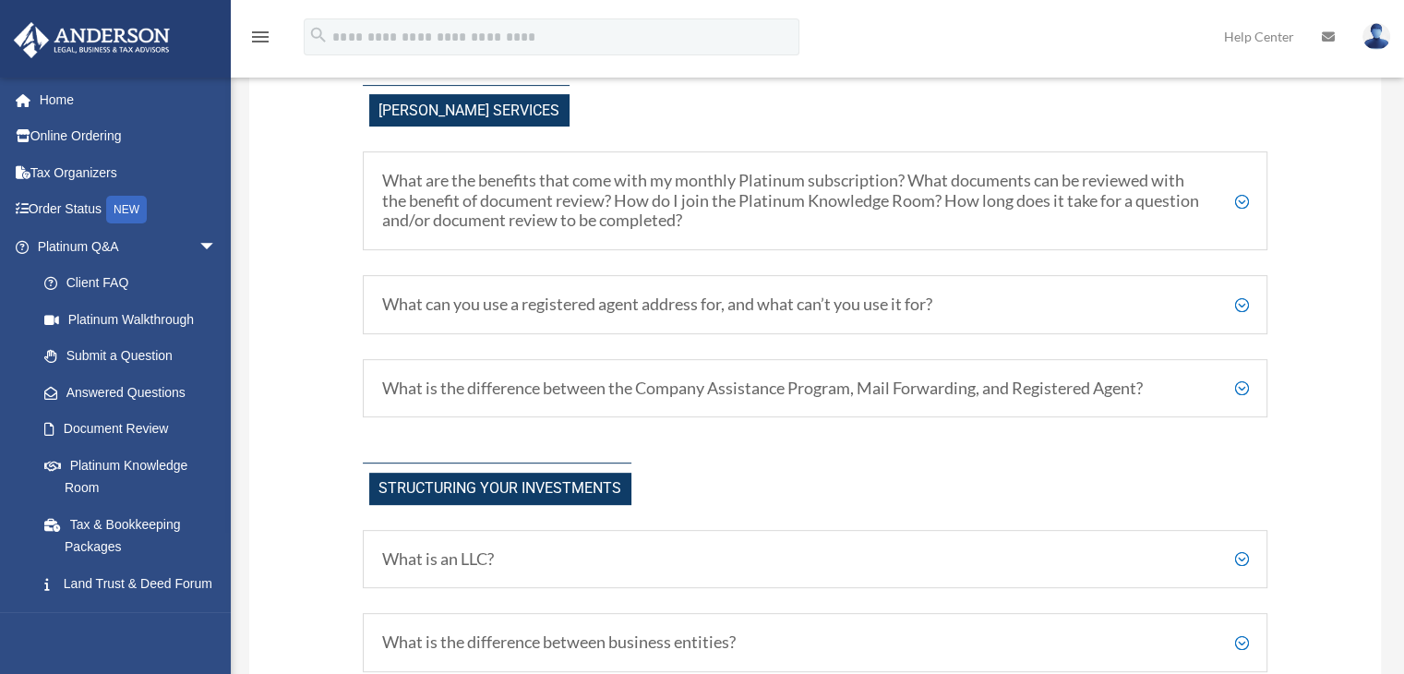
scroll to position [601, 0]
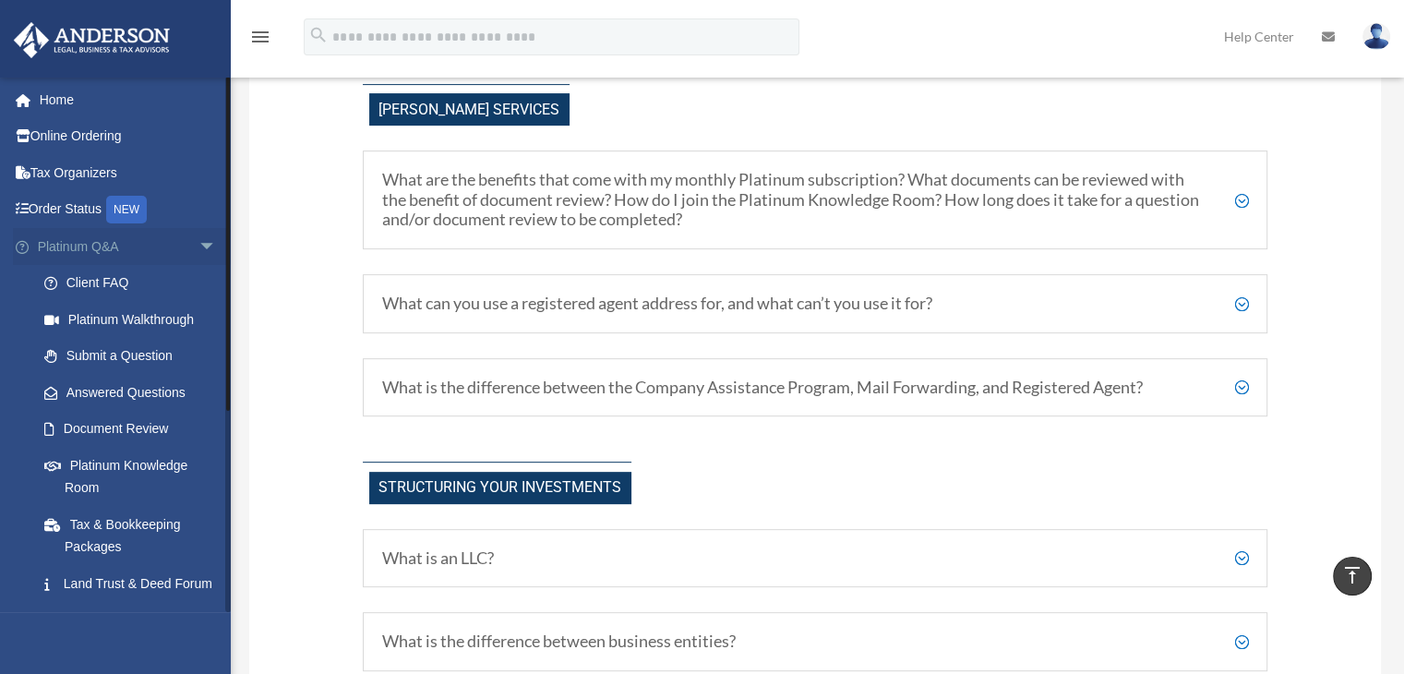
click at [71, 236] on link "Platinum Q&A arrow_drop_down" at bounding box center [129, 246] width 232 height 37
click at [79, 358] on link "Submit a Question" at bounding box center [135, 356] width 219 height 37
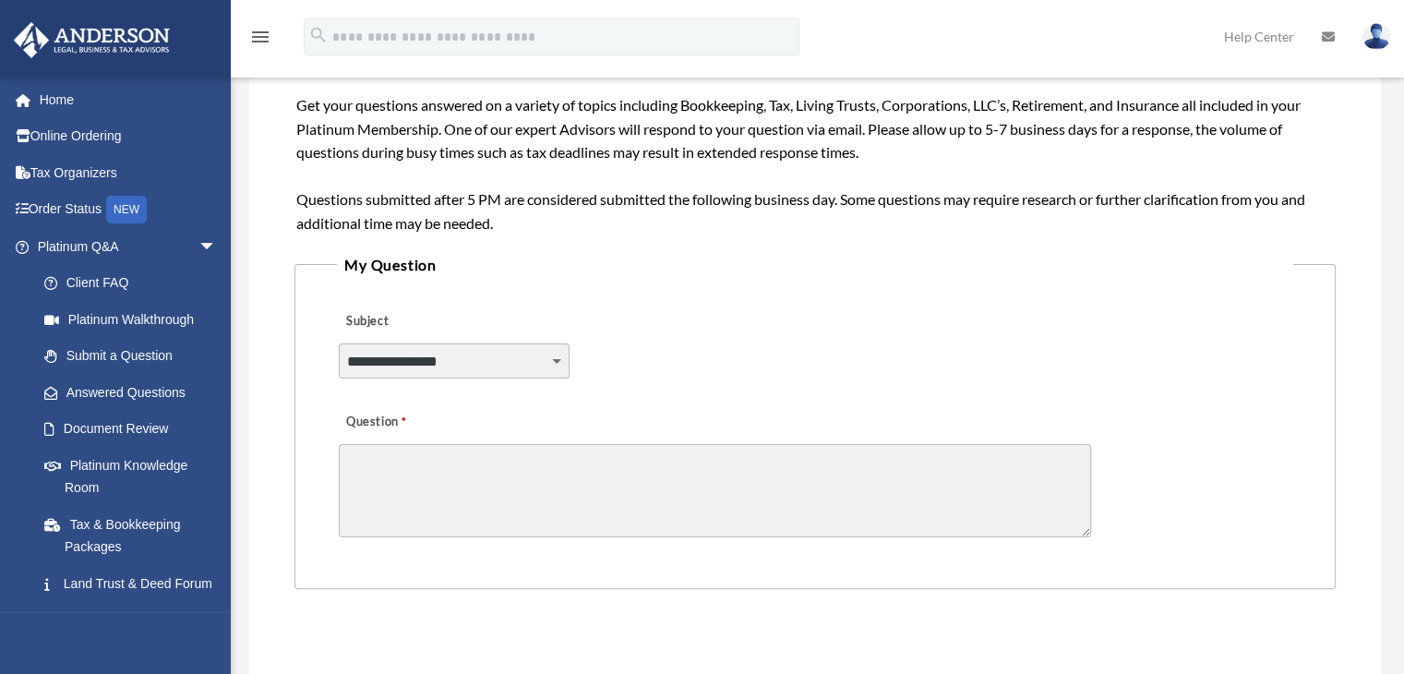
scroll to position [330, 0]
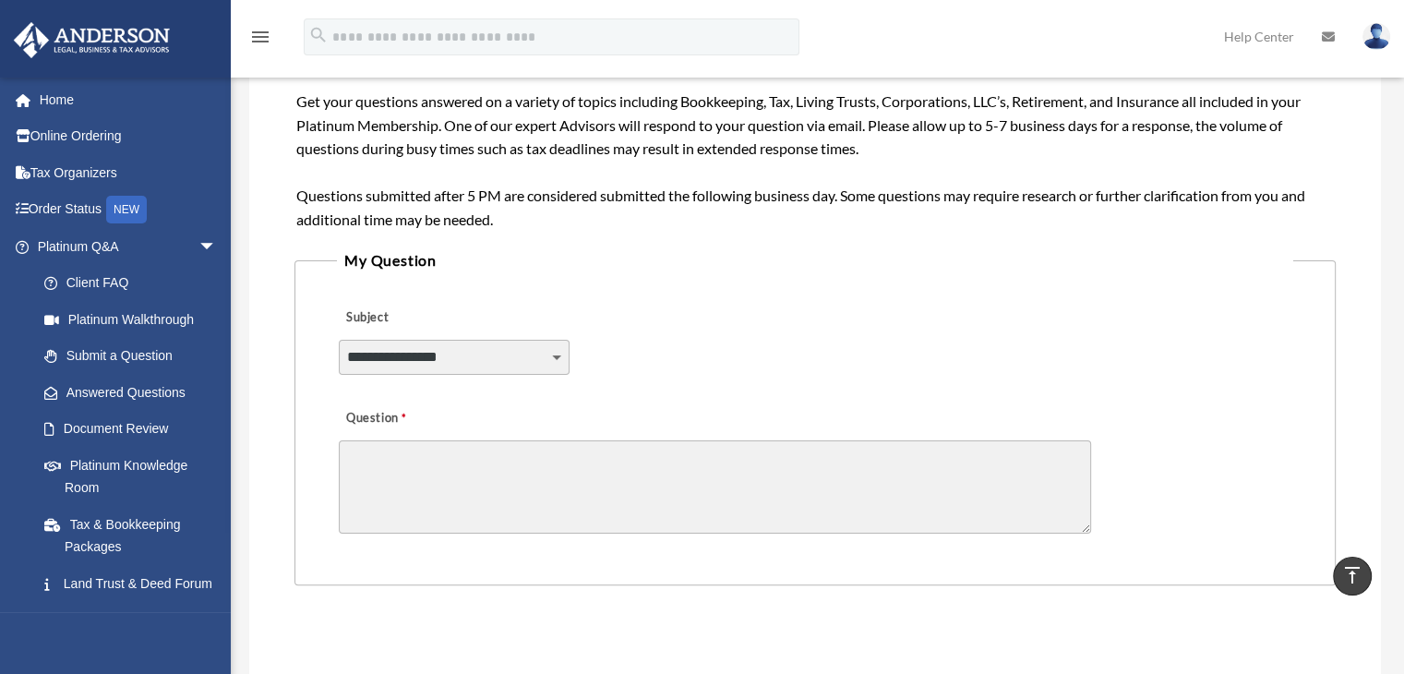
click at [466, 360] on select "**********" at bounding box center [454, 357] width 231 height 35
click at [620, 397] on div "Question" at bounding box center [815, 469] width 956 height 148
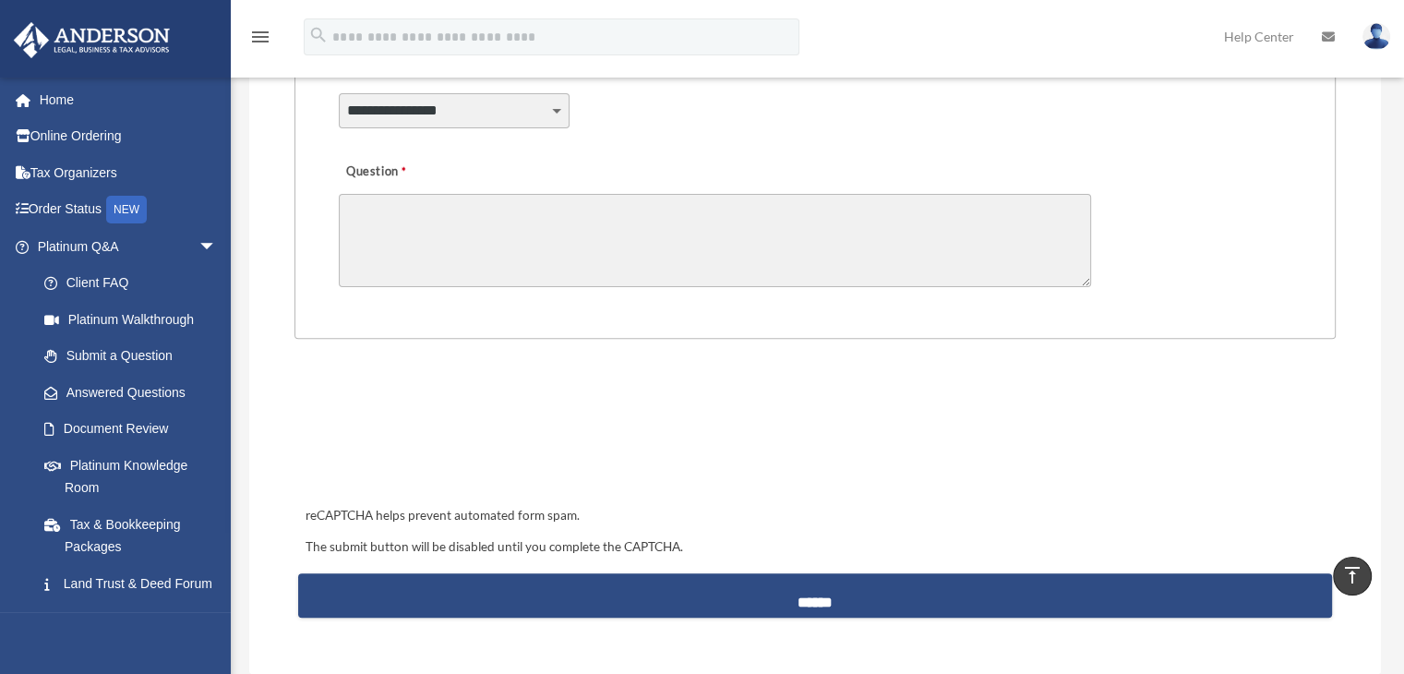
scroll to position [513, 0]
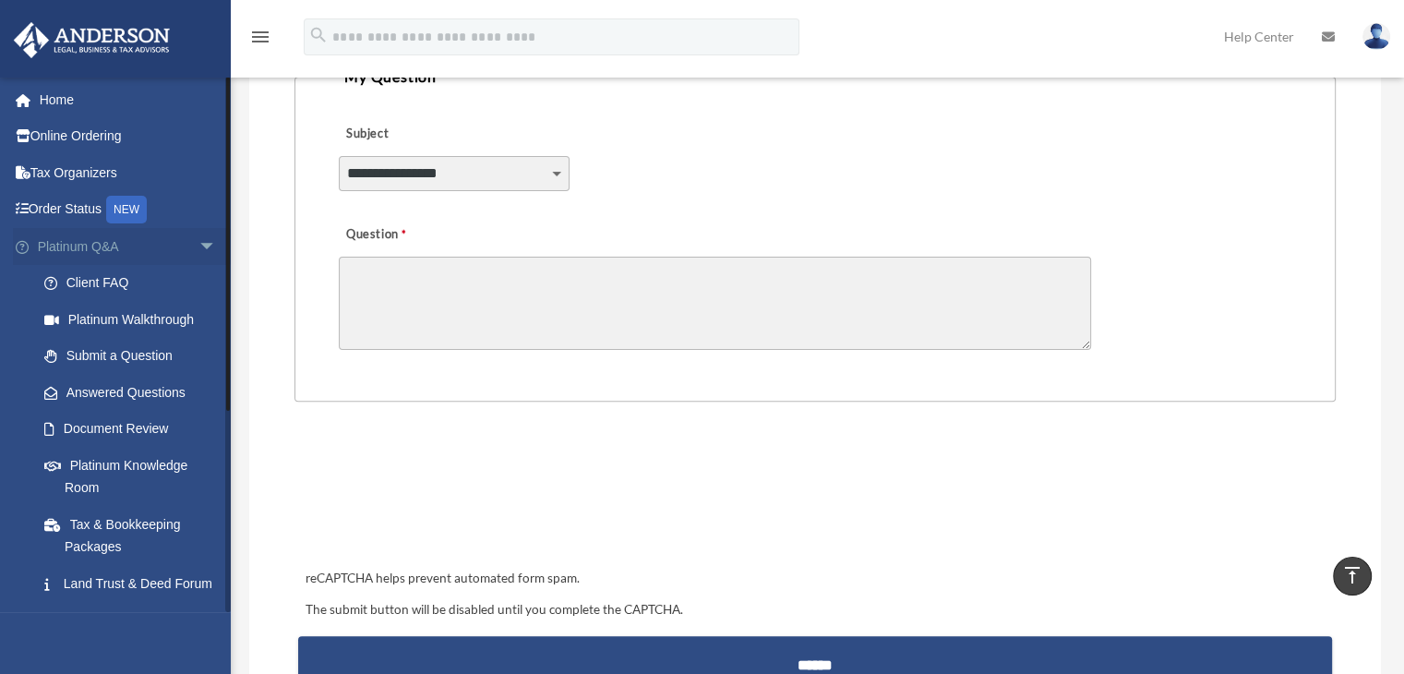
click at [116, 253] on link "Platinum Q&A arrow_drop_down" at bounding box center [129, 246] width 232 height 37
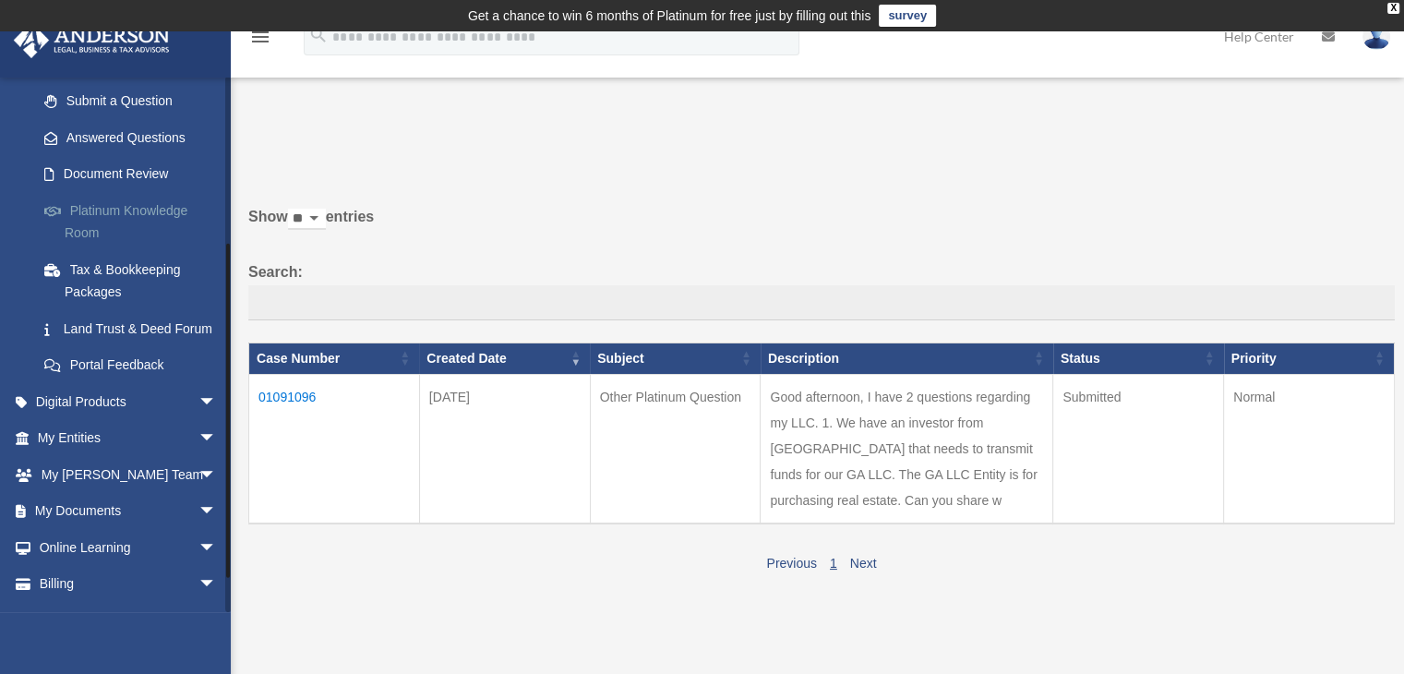
scroll to position [307, 0]
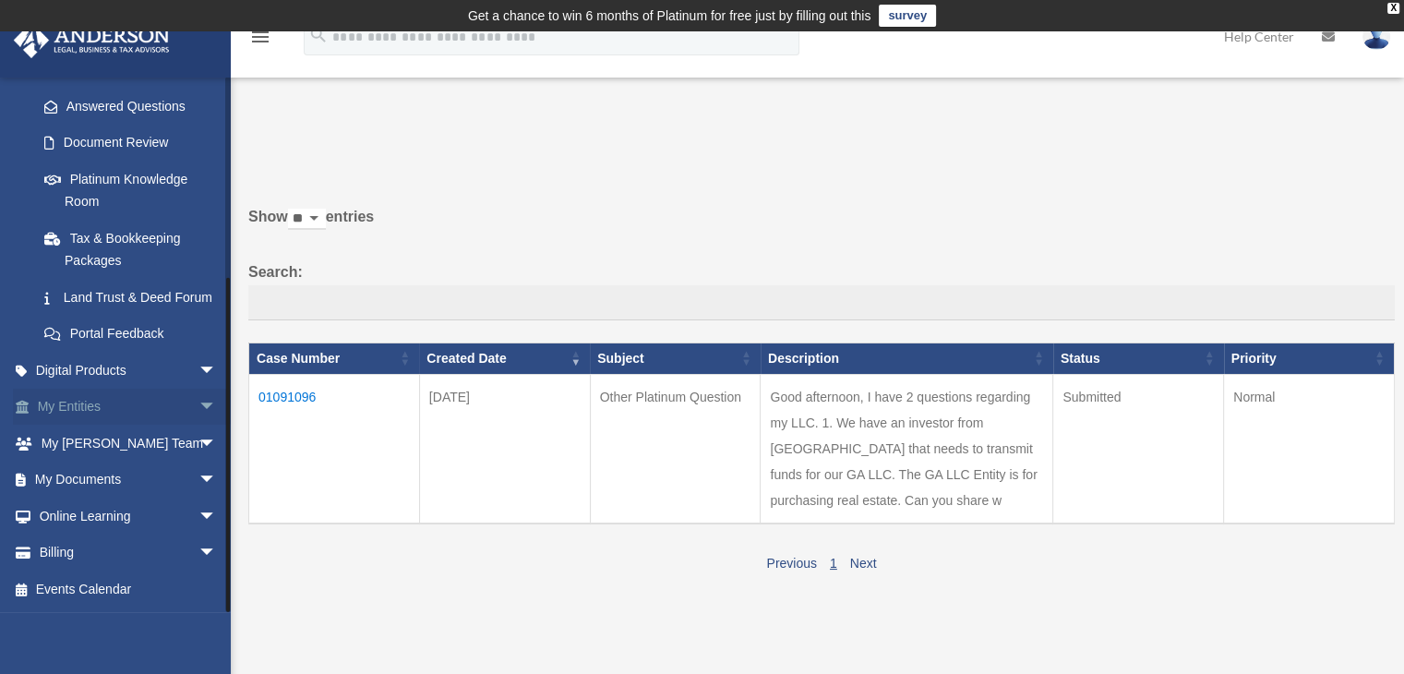
click at [85, 412] on link "My Entities arrow_drop_down" at bounding box center [129, 407] width 232 height 37
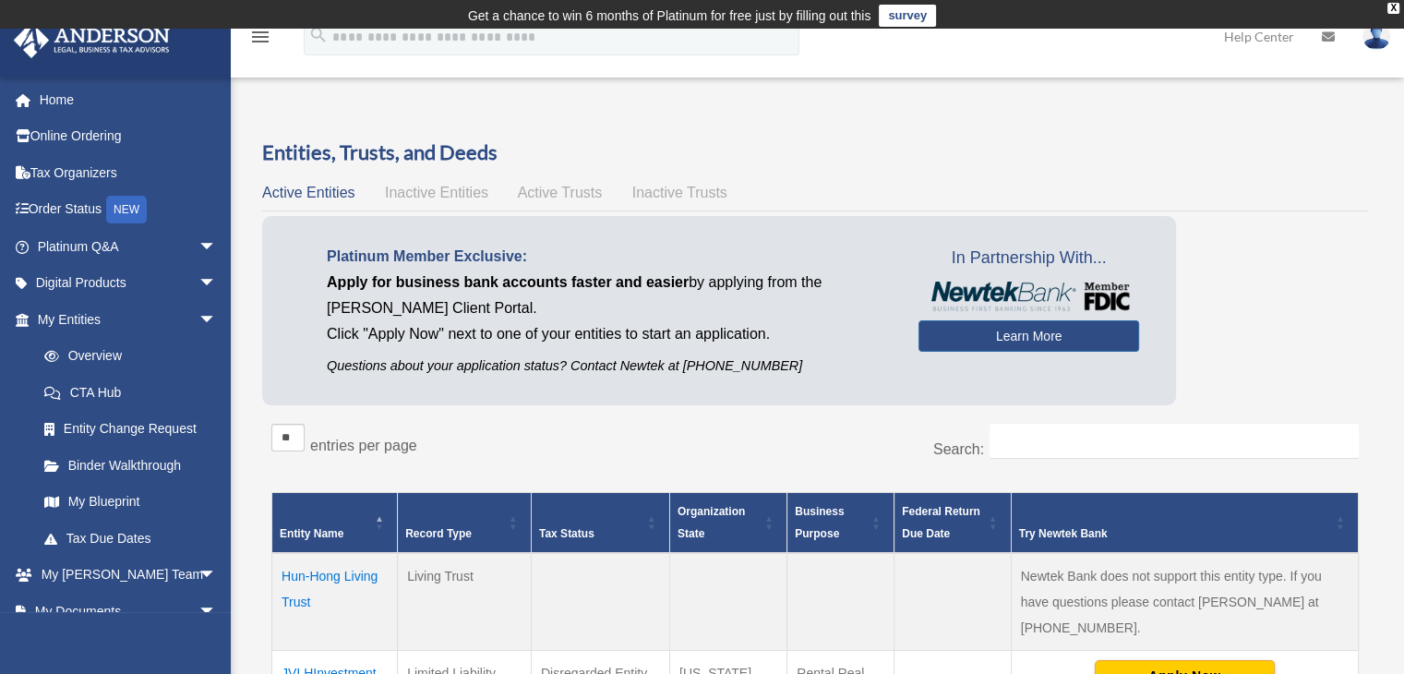
scroll to position [269, 0]
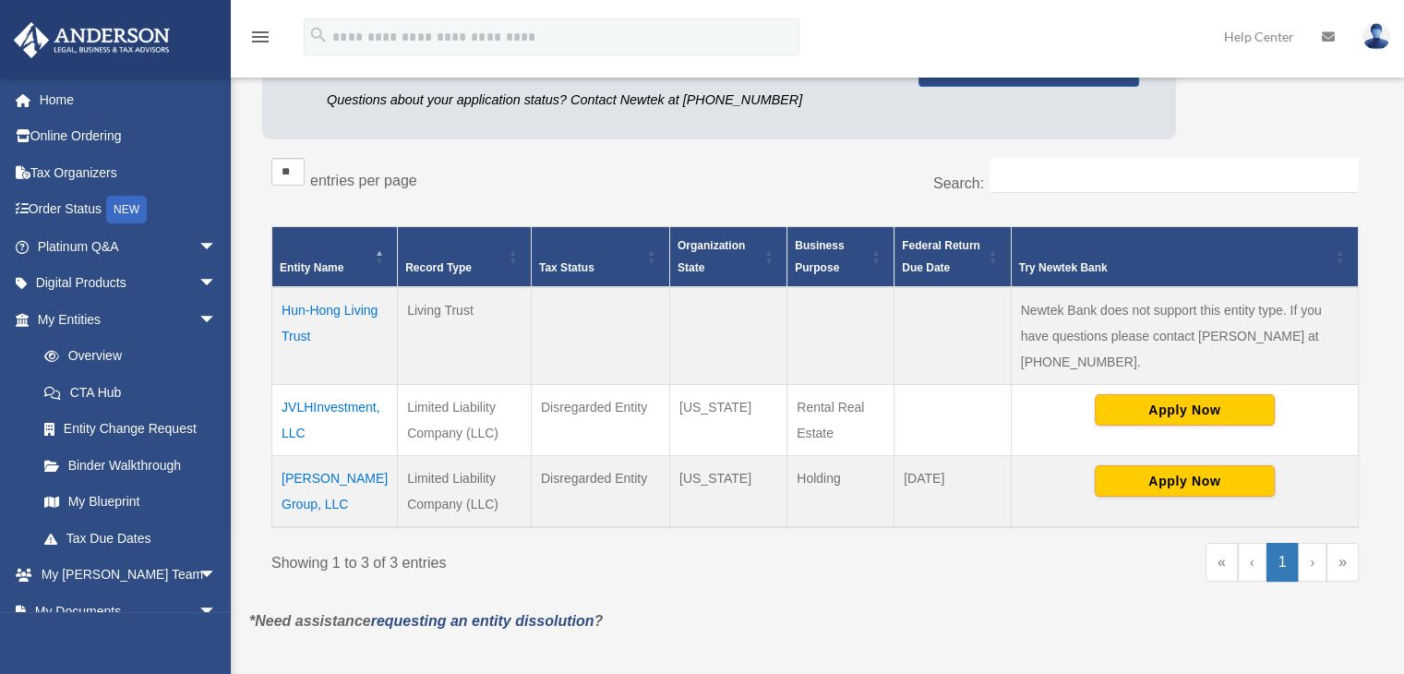
click at [303, 384] on td "JVLHInvestment, LLC" at bounding box center [335, 419] width 126 height 71
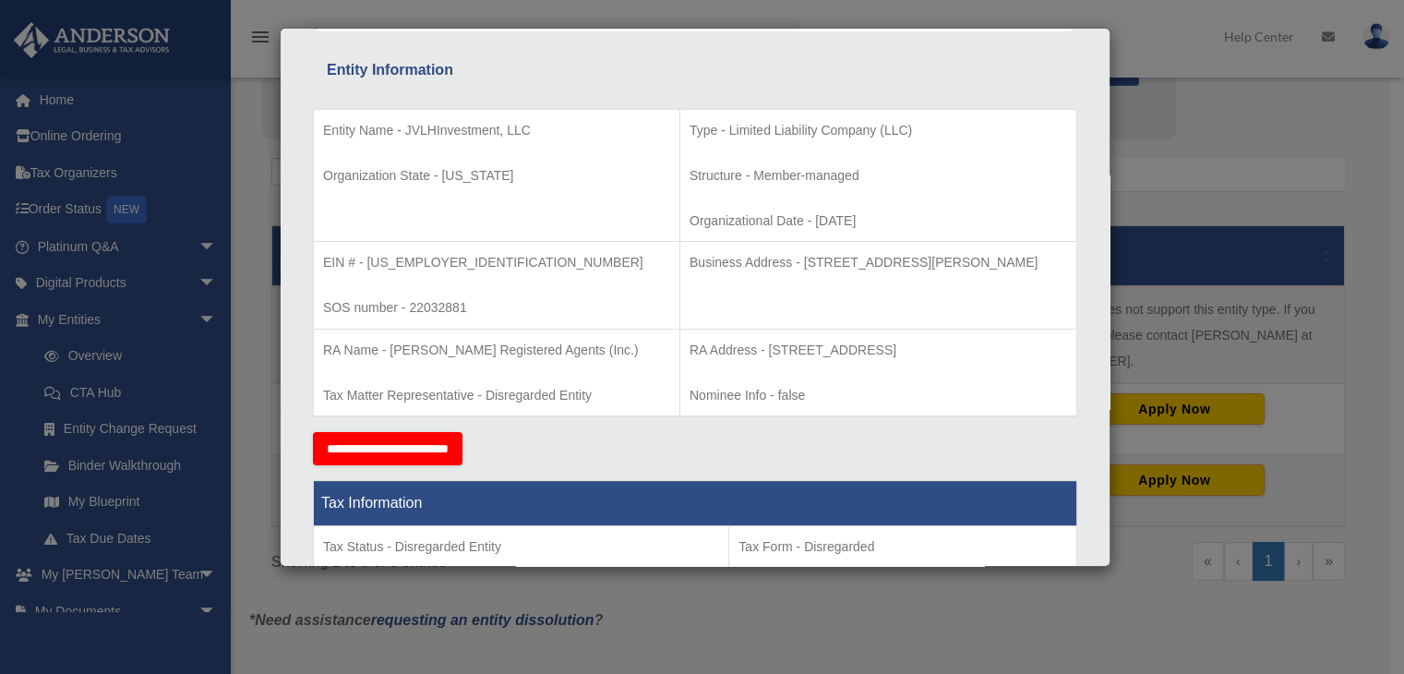
scroll to position [331, 0]
